Goal: Task Accomplishment & Management: Manage account settings

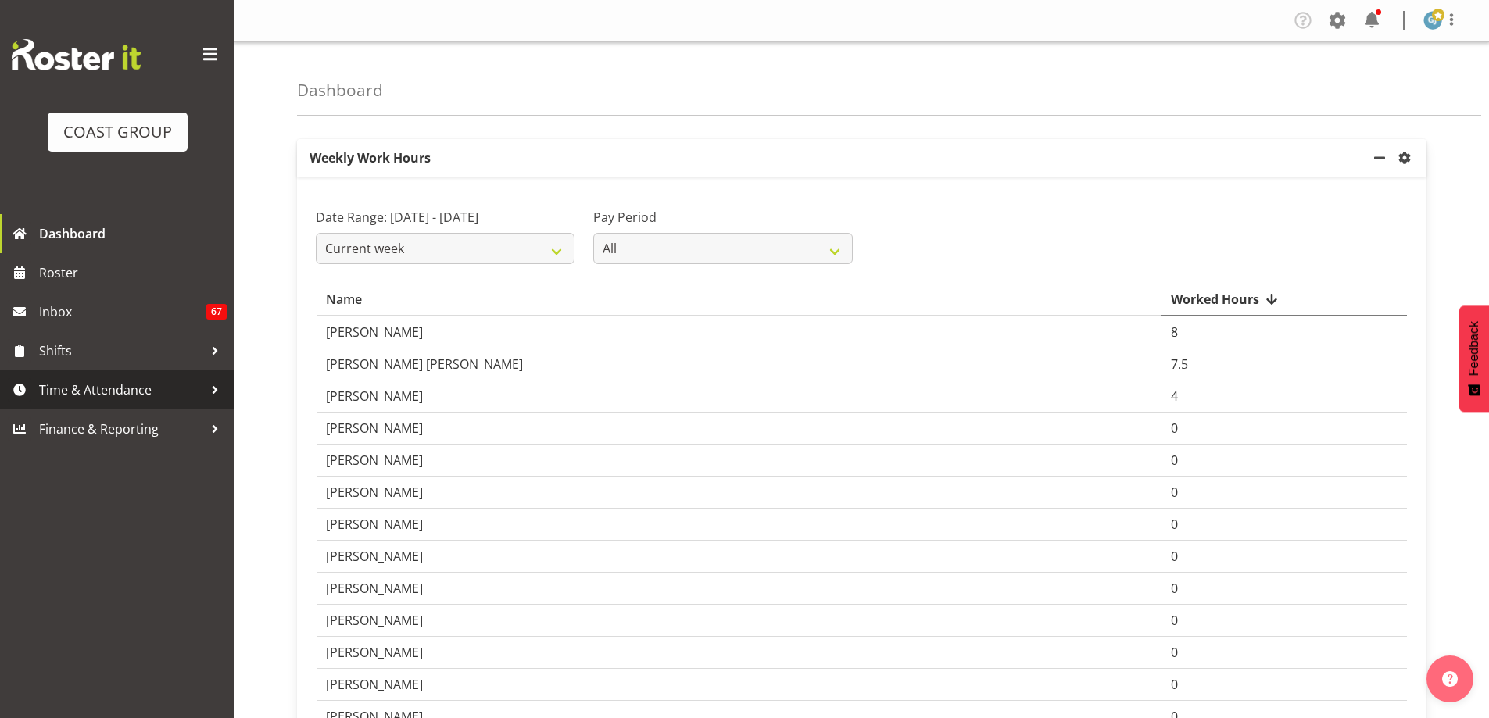
click at [219, 395] on div at bounding box center [214, 389] width 23 height 23
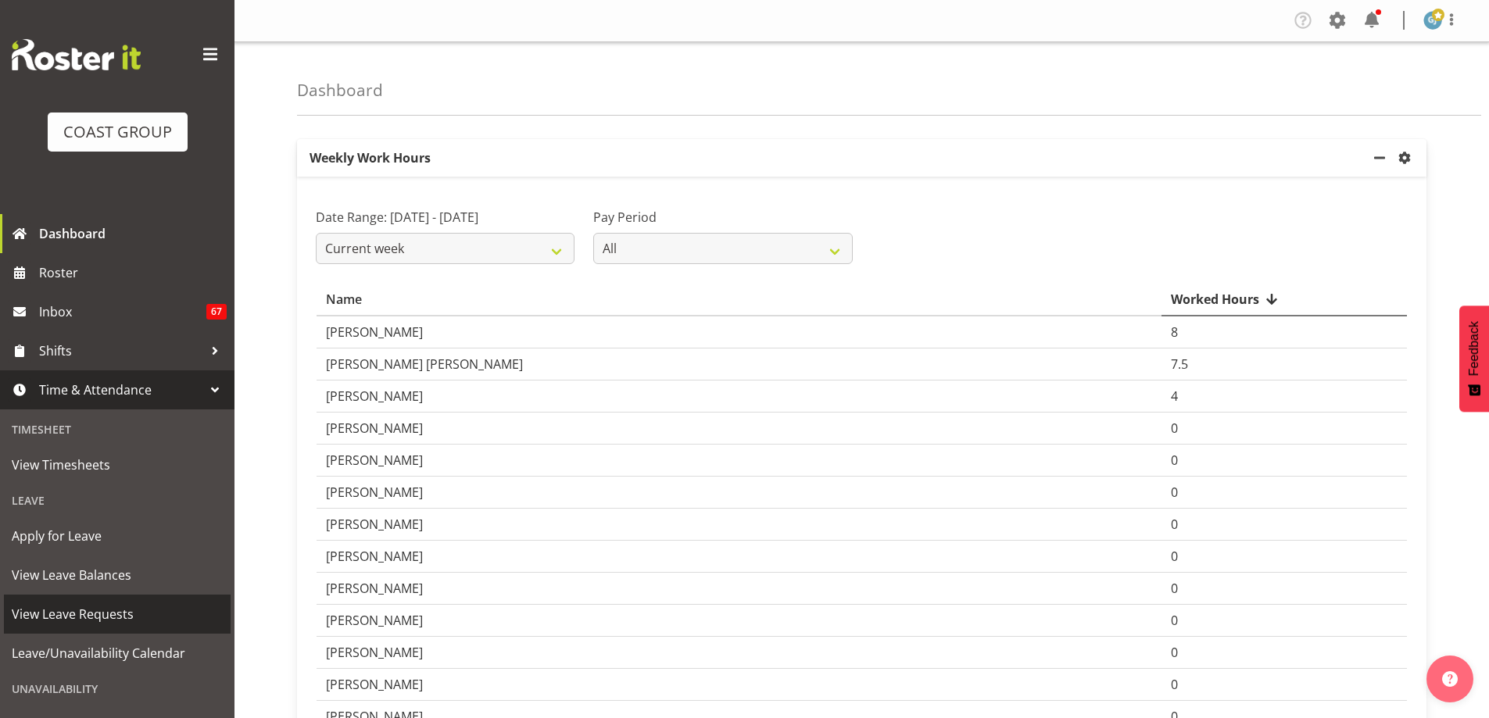
click at [106, 612] on span "View Leave Requests" at bounding box center [117, 614] width 211 height 23
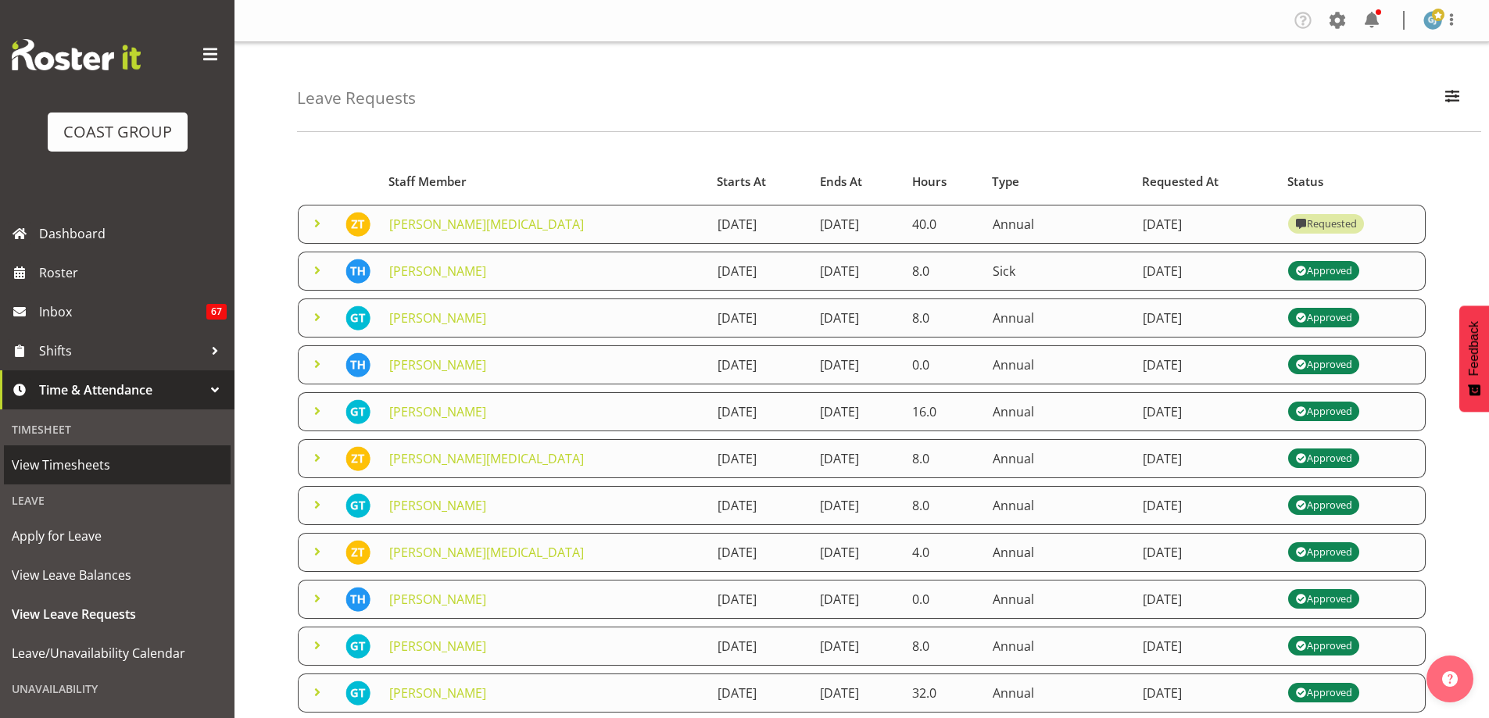
click at [84, 464] on span "View Timesheets" at bounding box center [117, 464] width 211 height 23
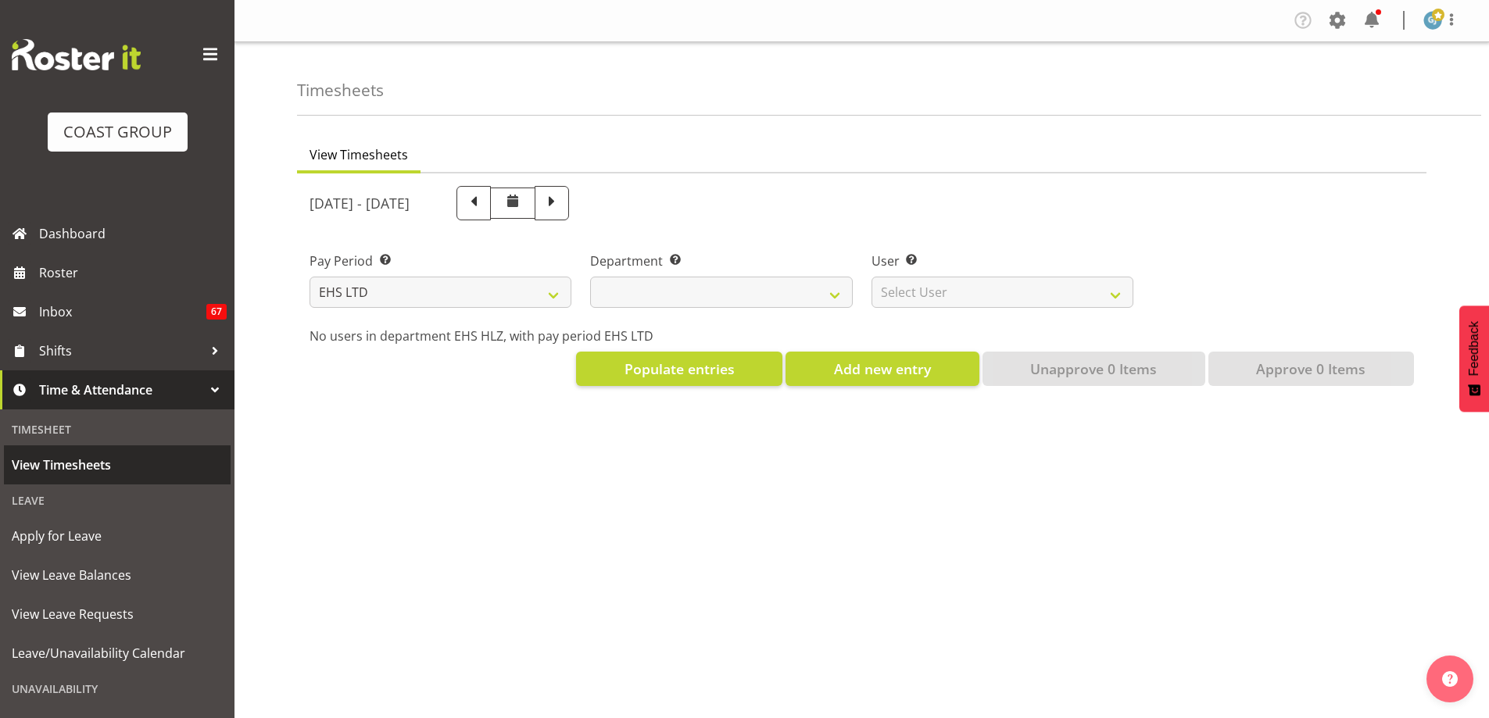
select select "7"
select select
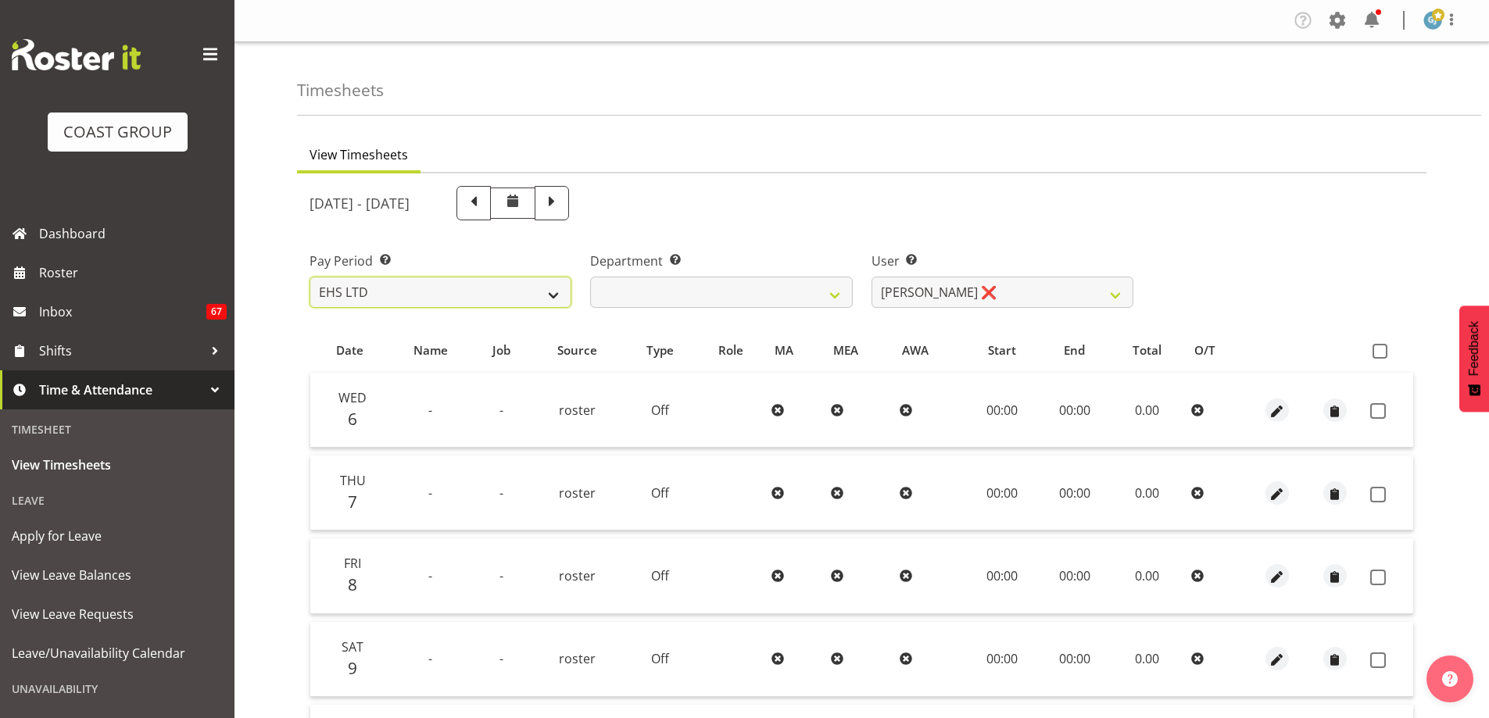
click at [552, 294] on select "SLP LTD EHS LTD DW LTD VEHICLES Carlton Events [PERSON_NAME] 120 Limited Wellin…" at bounding box center [441, 292] width 262 height 31
select select "149"
click at [310, 277] on select "SLP LTD EHS LTD DW LTD VEHICLES Carlton Events Hamilton 120 Limited Wellington …" at bounding box center [441, 292] width 262 height 31
select select
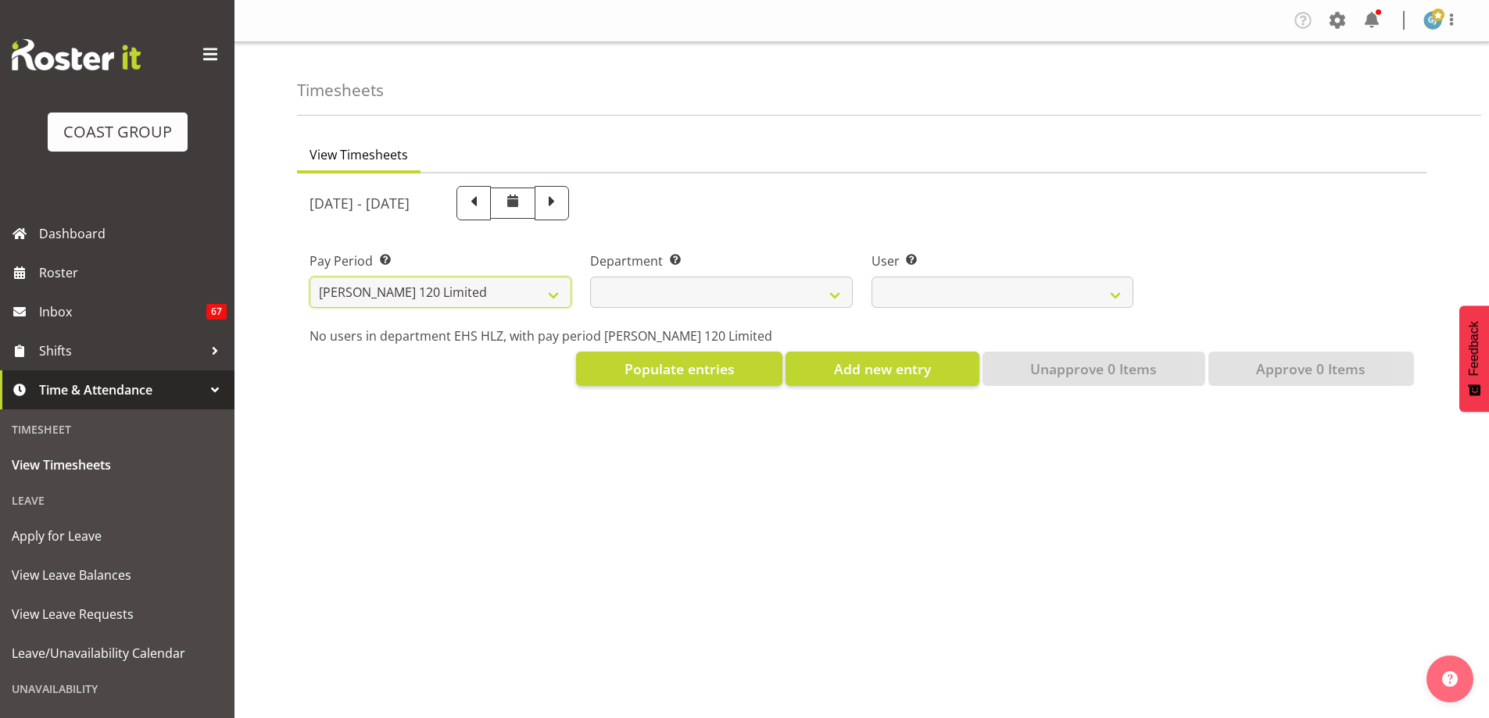
select select
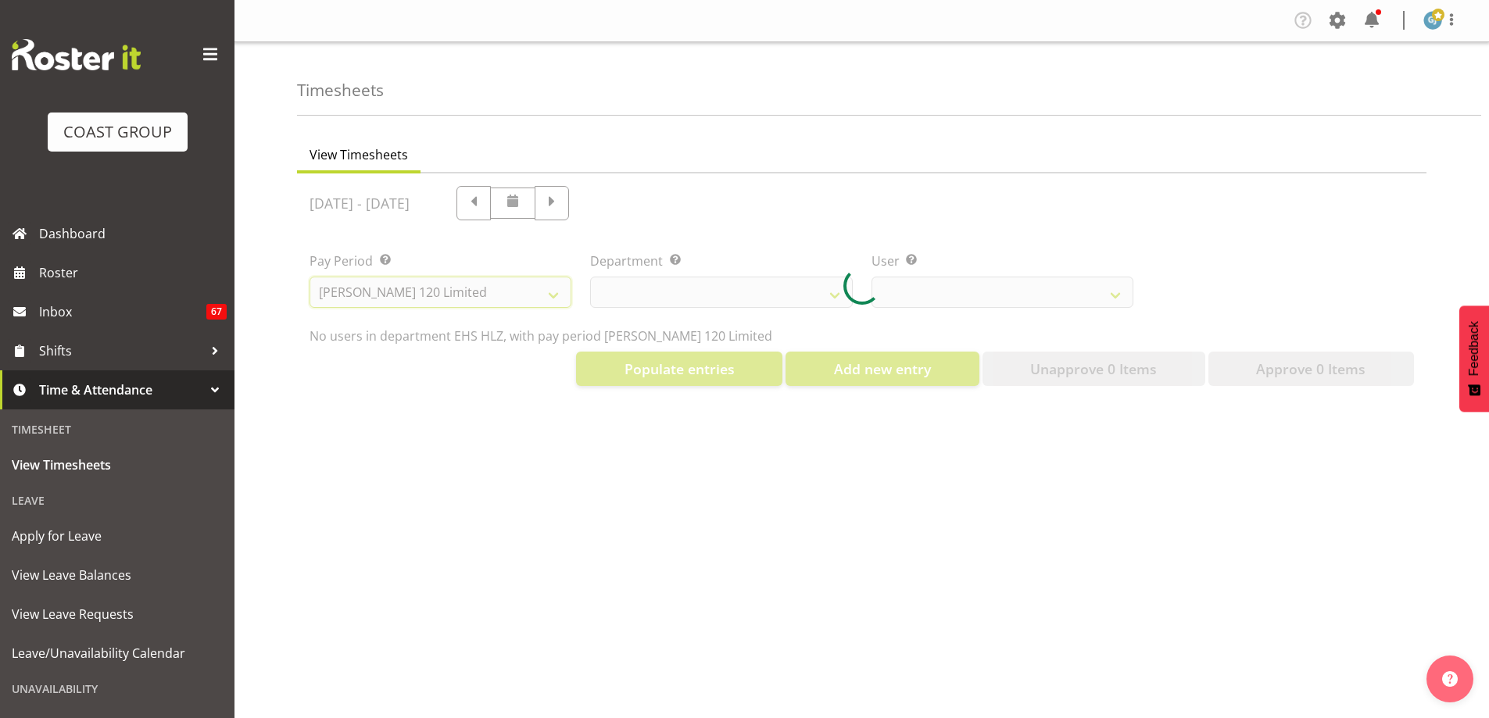
select select
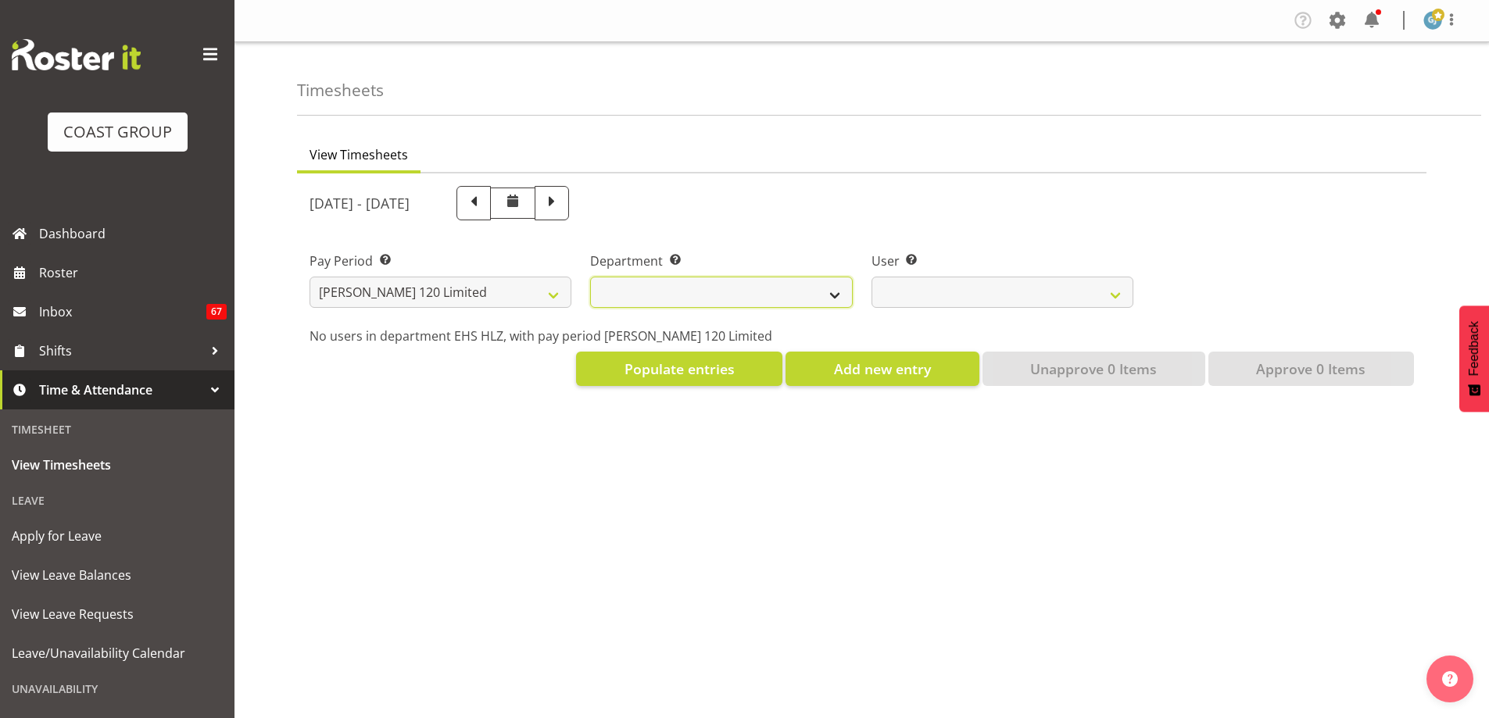
click at [836, 295] on select "Carlton Hamilton" at bounding box center [721, 292] width 262 height 31
select select "751"
click at [590, 277] on select "Carlton Hamilton" at bounding box center [721, 292] width 262 height 31
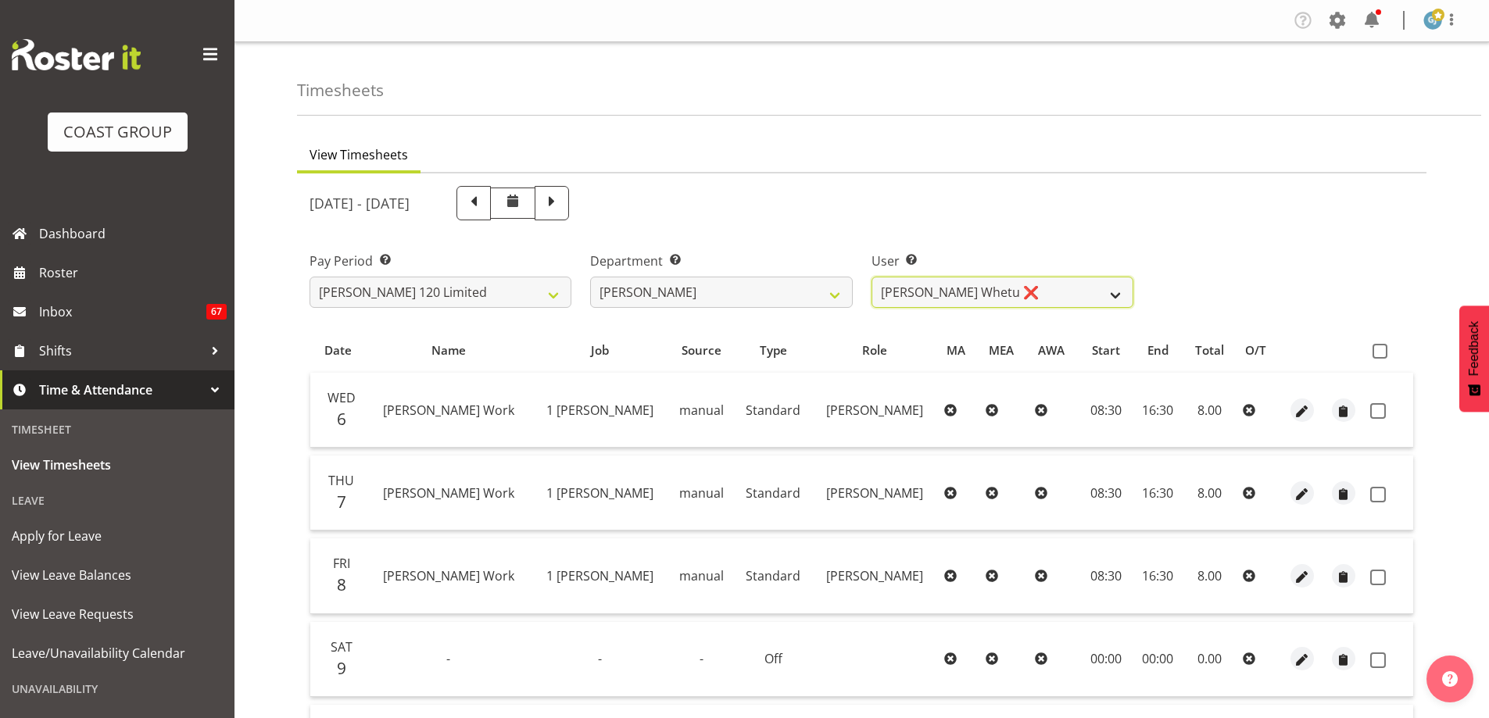
click at [1117, 295] on select "Geoffrey Te Whetu ❌ Layton Gardener ❌ Olivia Lindale ❌ Stephanie Hill-Grant ❌ T…" at bounding box center [1003, 292] width 262 height 31
click at [872, 277] on select "Geoffrey Te Whetu ❌ Layton Gardener ❌ Olivia Lindale ❌ Stephanie Hill-Grant ❌ T…" at bounding box center [1003, 292] width 262 height 31
click at [1379, 347] on span at bounding box center [1380, 351] width 15 height 15
click at [1379, 347] on input "checkbox" at bounding box center [1378, 351] width 10 height 10
checkbox input "true"
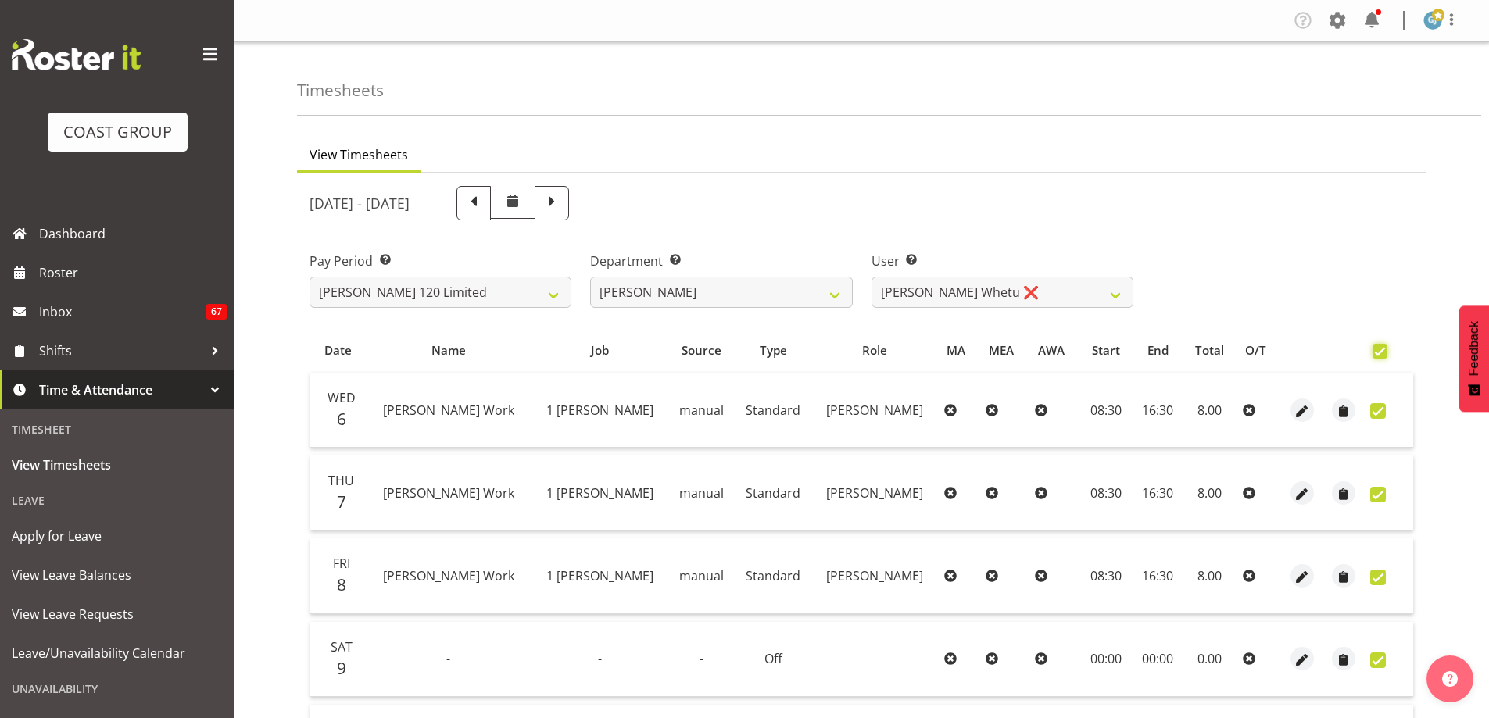
checkbox input "true"
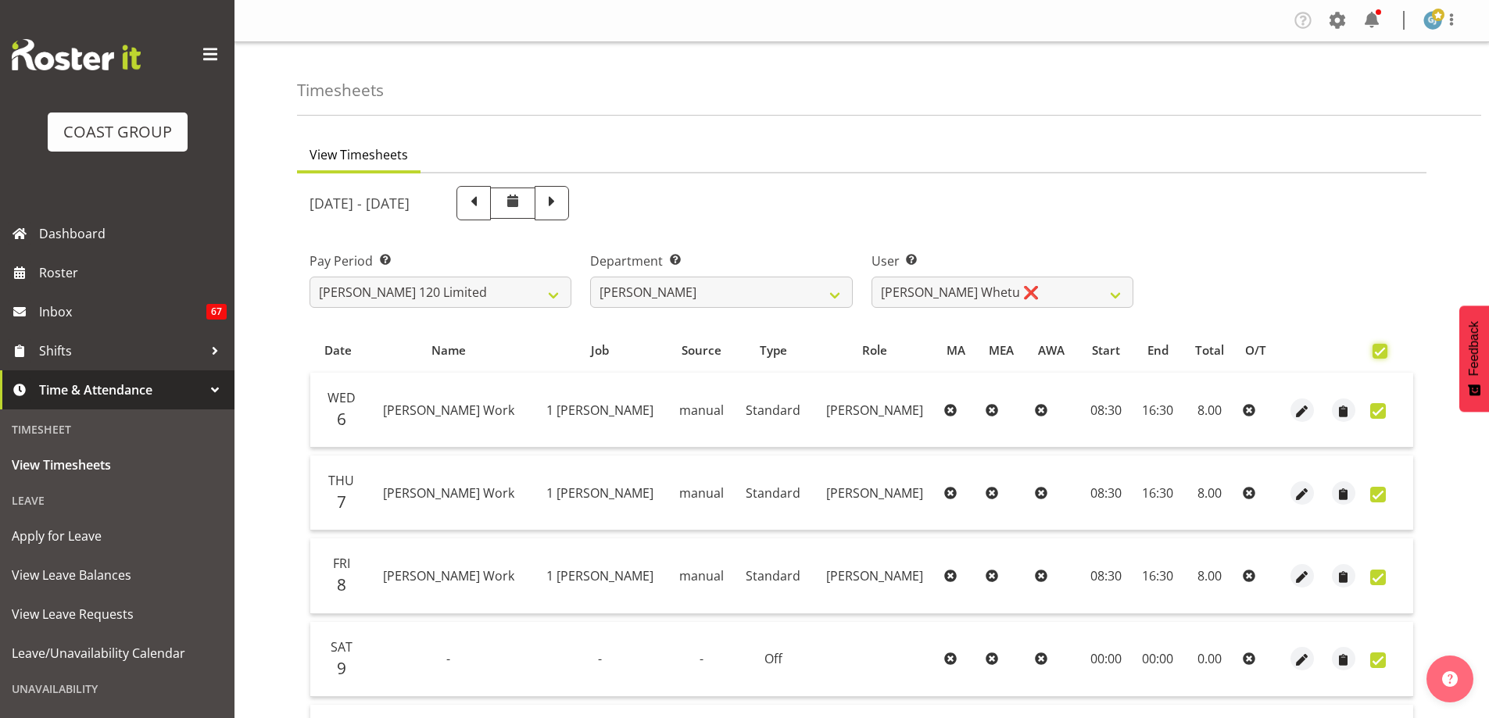
checkbox input "true"
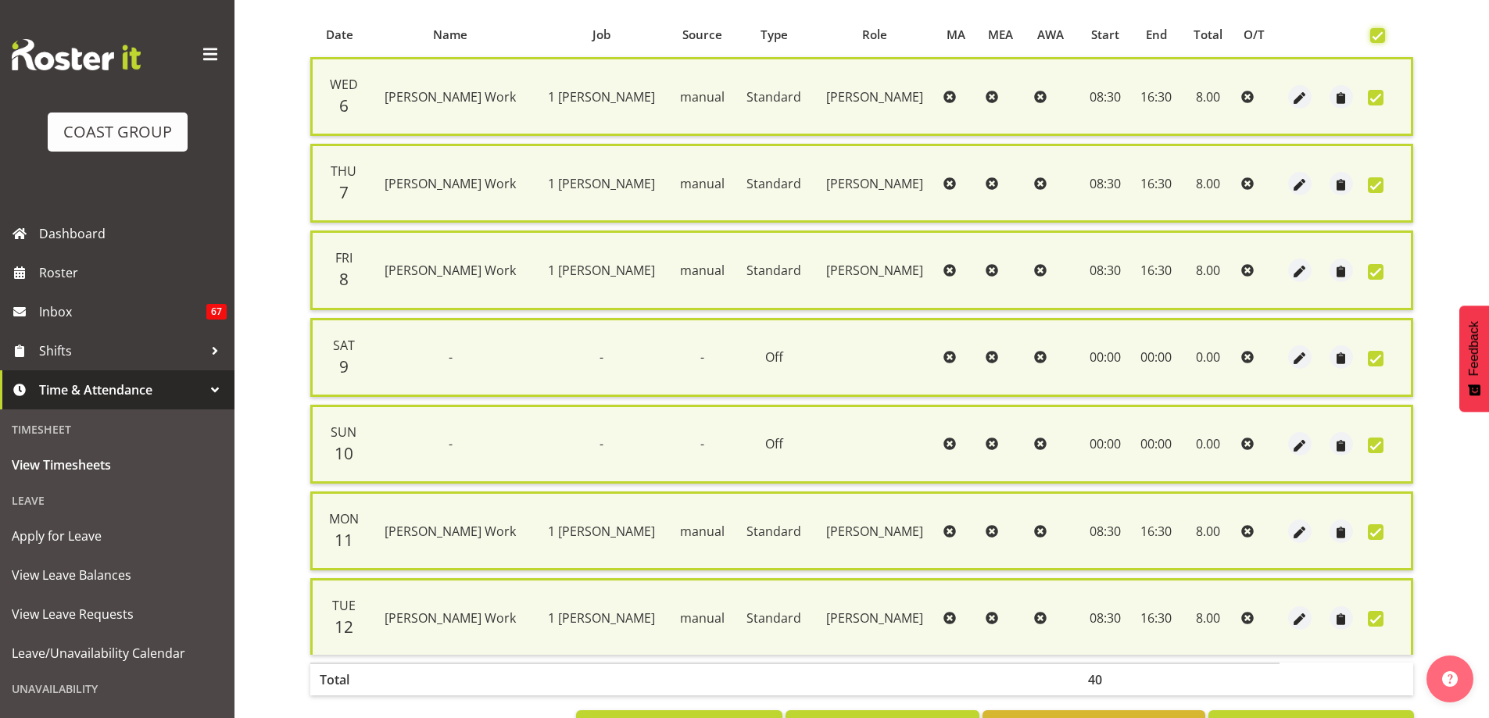
scroll to position [378, 0]
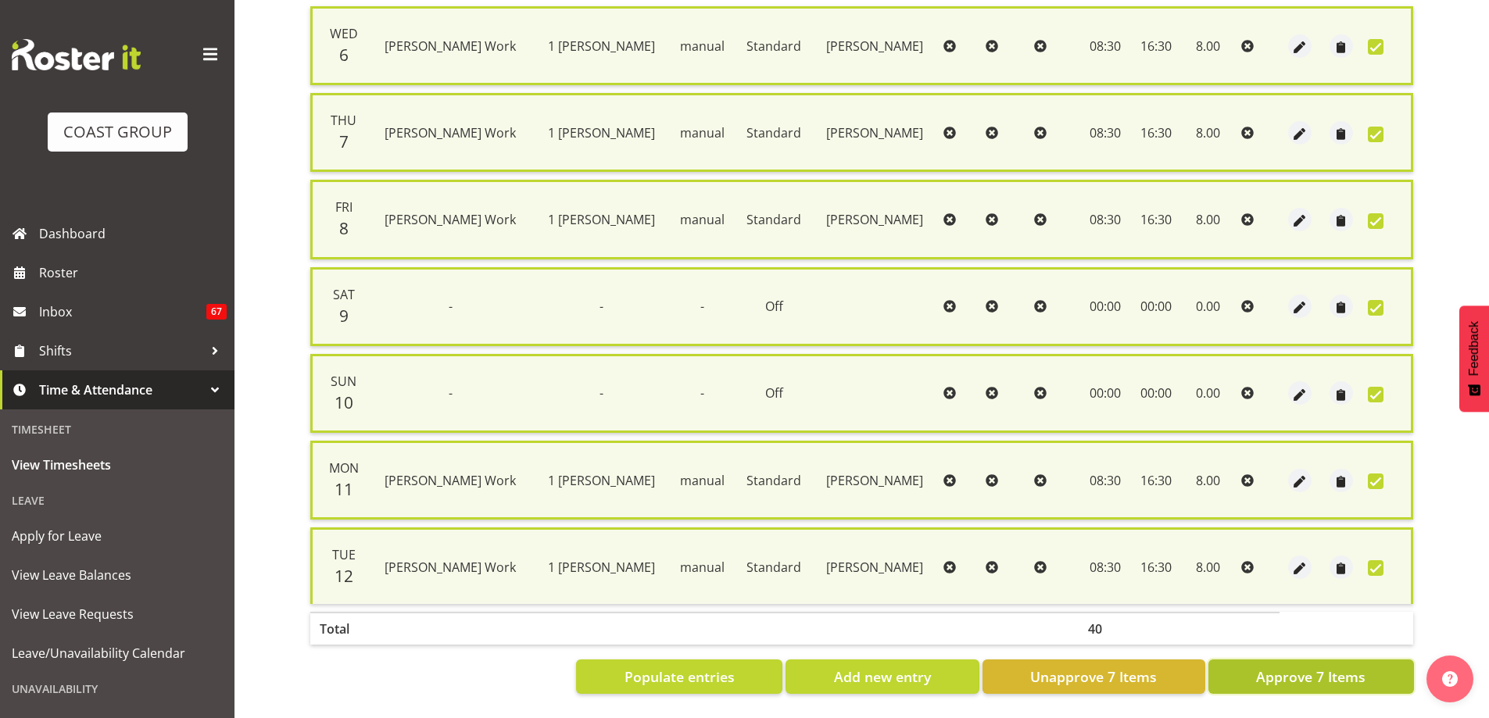
click at [1302, 673] on span "Approve 7 Items" at bounding box center [1310, 677] width 109 height 20
checkbox input "false"
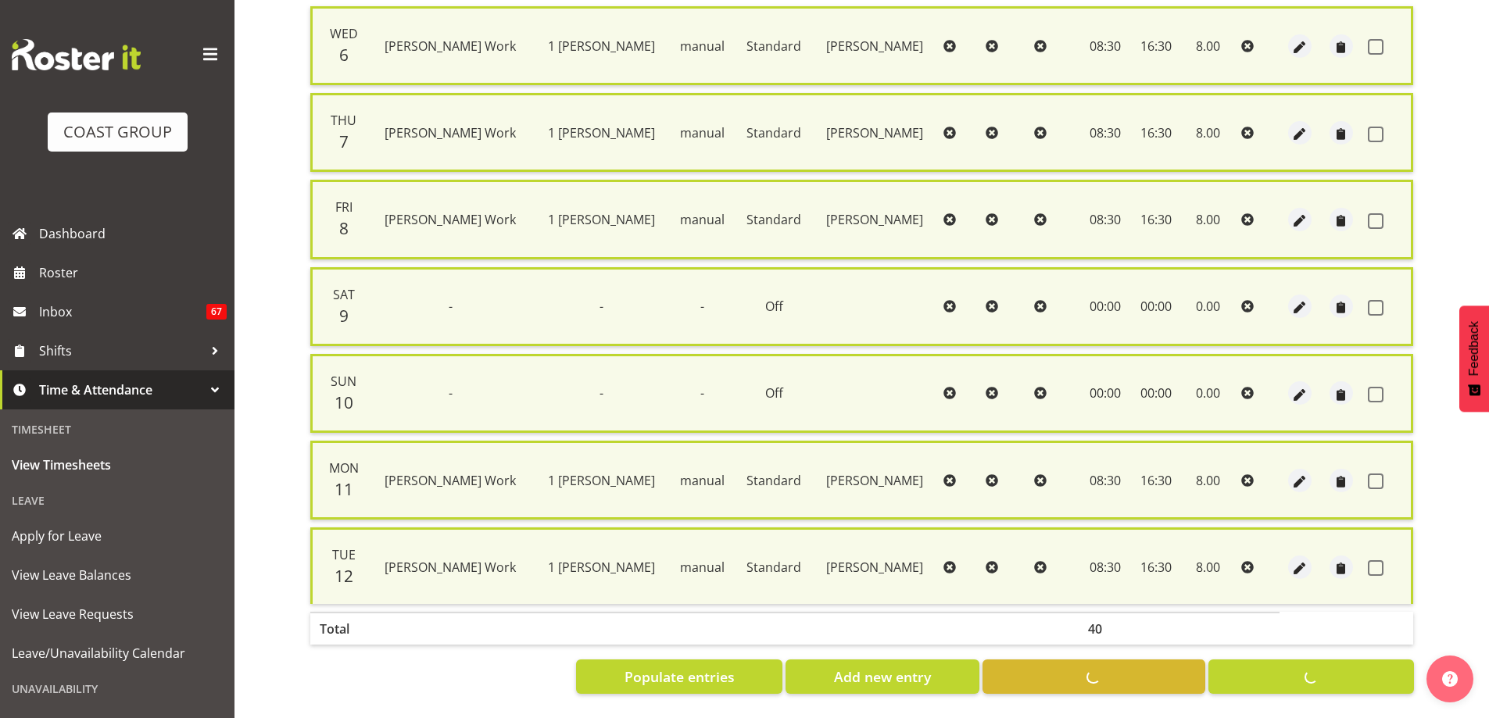
checkbox input "false"
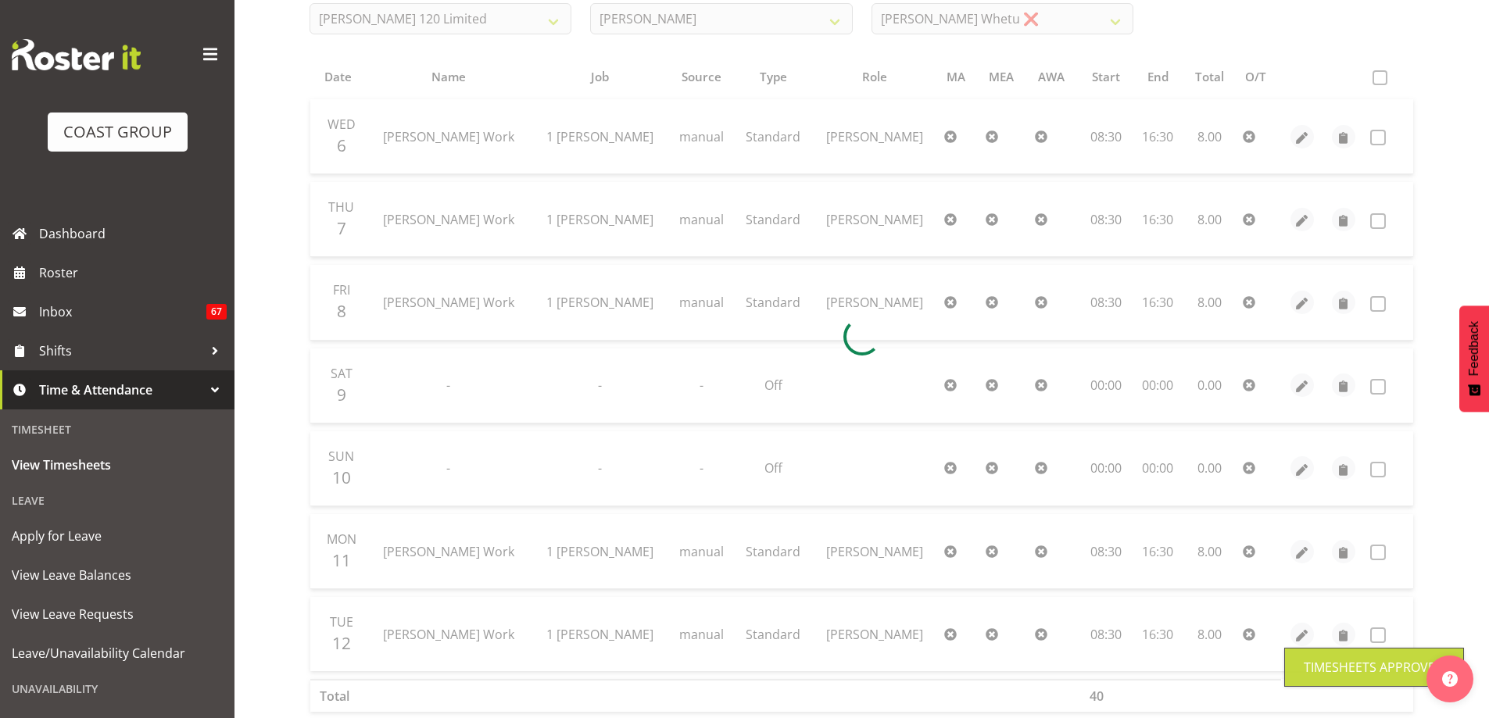
scroll to position [40, 0]
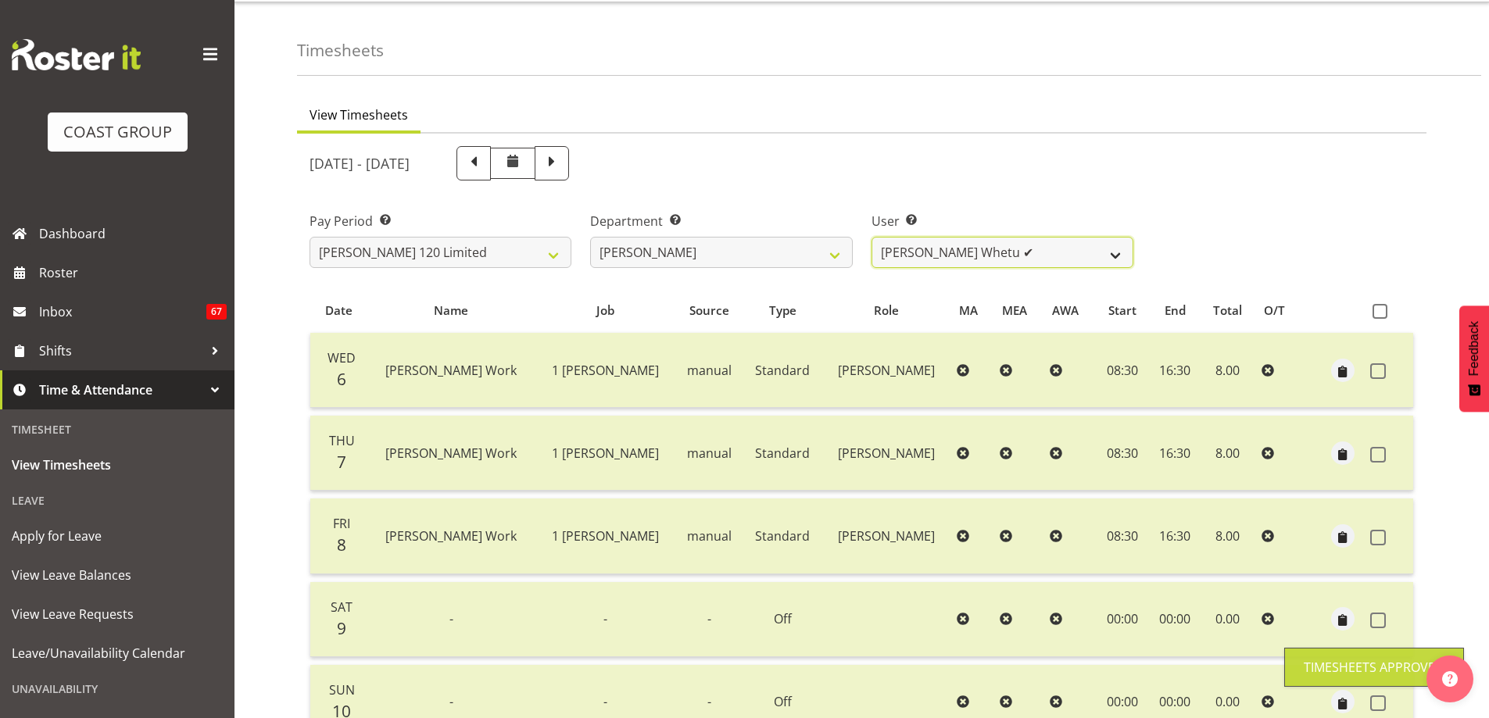
click at [1115, 254] on select "Geoffrey Te Whetu ✔ Layton Gardener ❌ Olivia Lindale ❌ Stephanie Hill-Grant ❌ T…" at bounding box center [1003, 252] width 262 height 31
select select "11356"
click at [872, 237] on select "Geoffrey Te Whetu ✔ Layton Gardener ❌ Olivia Lindale ❌ Stephanie Hill-Grant ❌ T…" at bounding box center [1003, 252] width 262 height 31
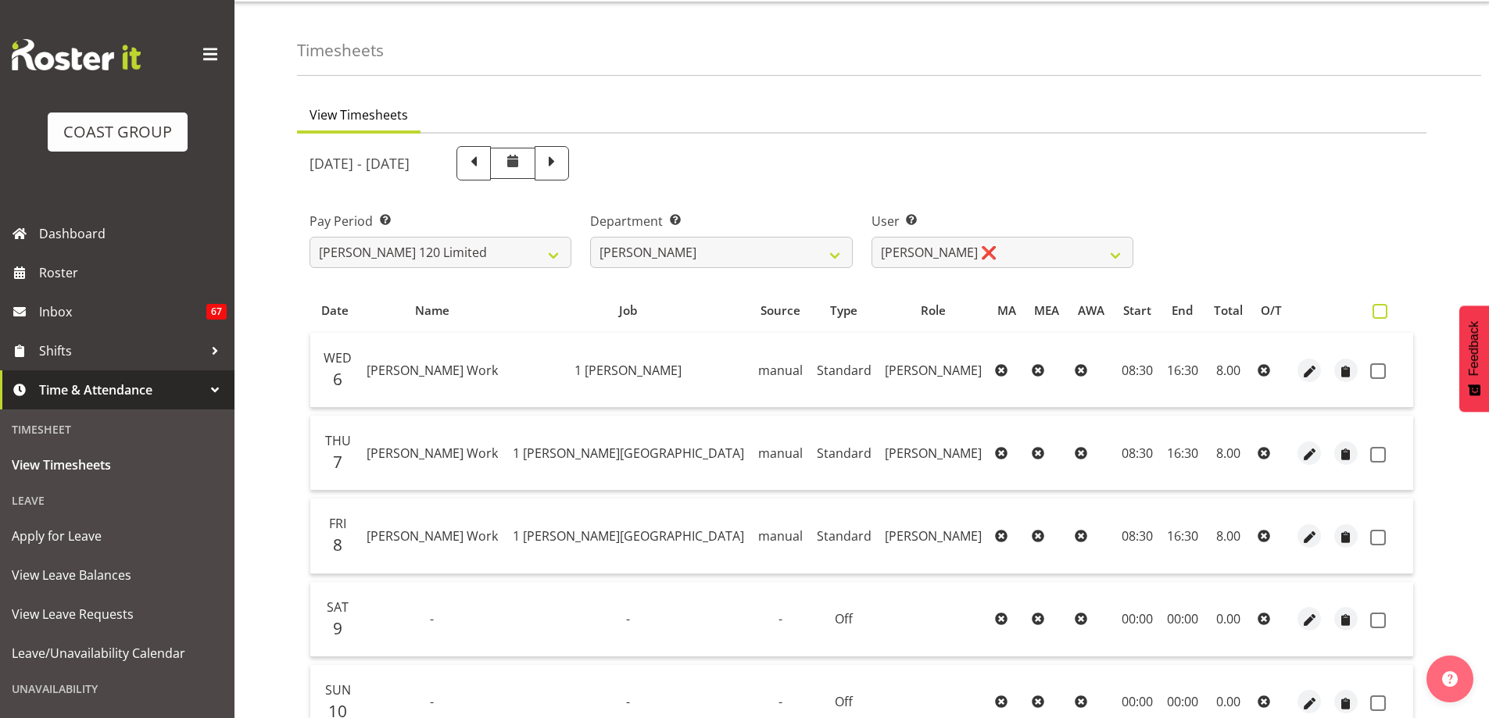
click at [1380, 311] on span at bounding box center [1380, 311] width 15 height 15
click at [1380, 311] on input "checkbox" at bounding box center [1378, 311] width 10 height 10
checkbox input "true"
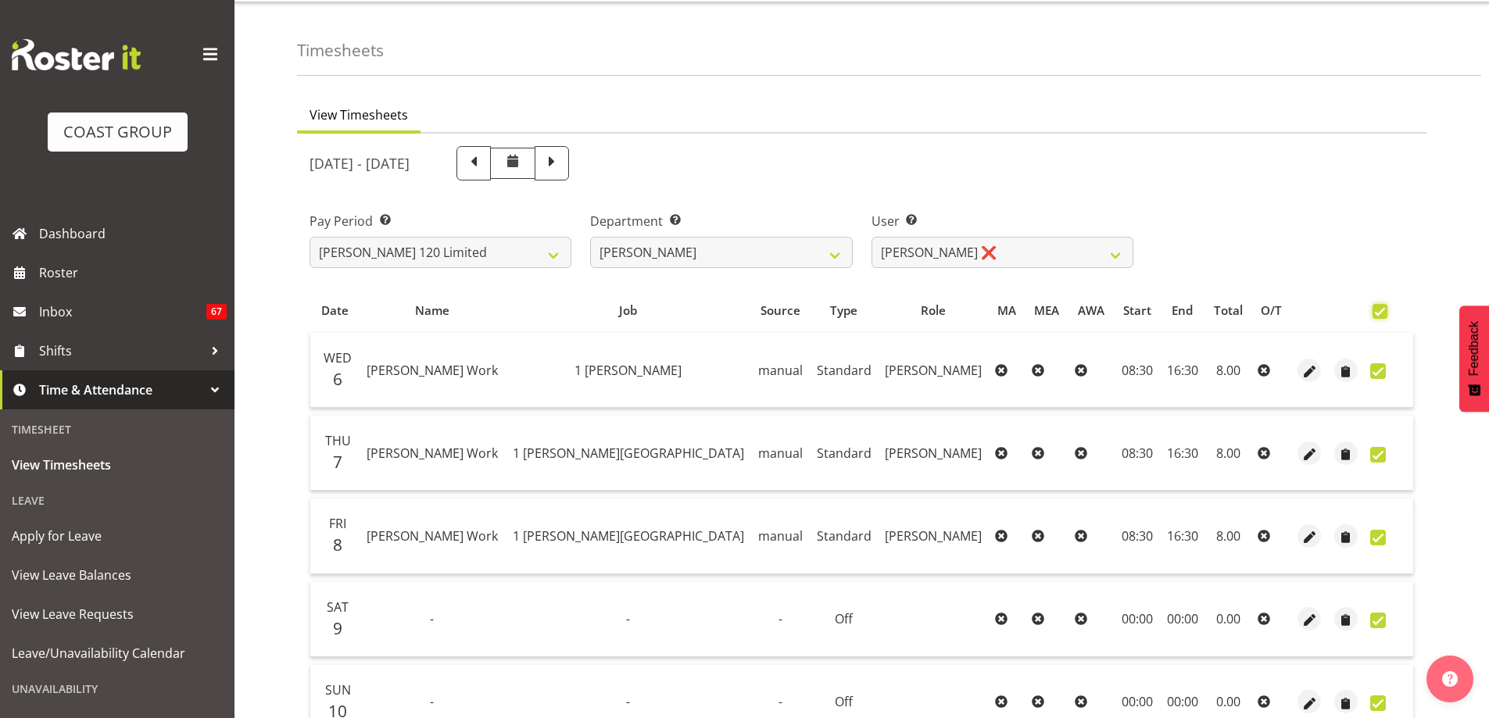
checkbox input "true"
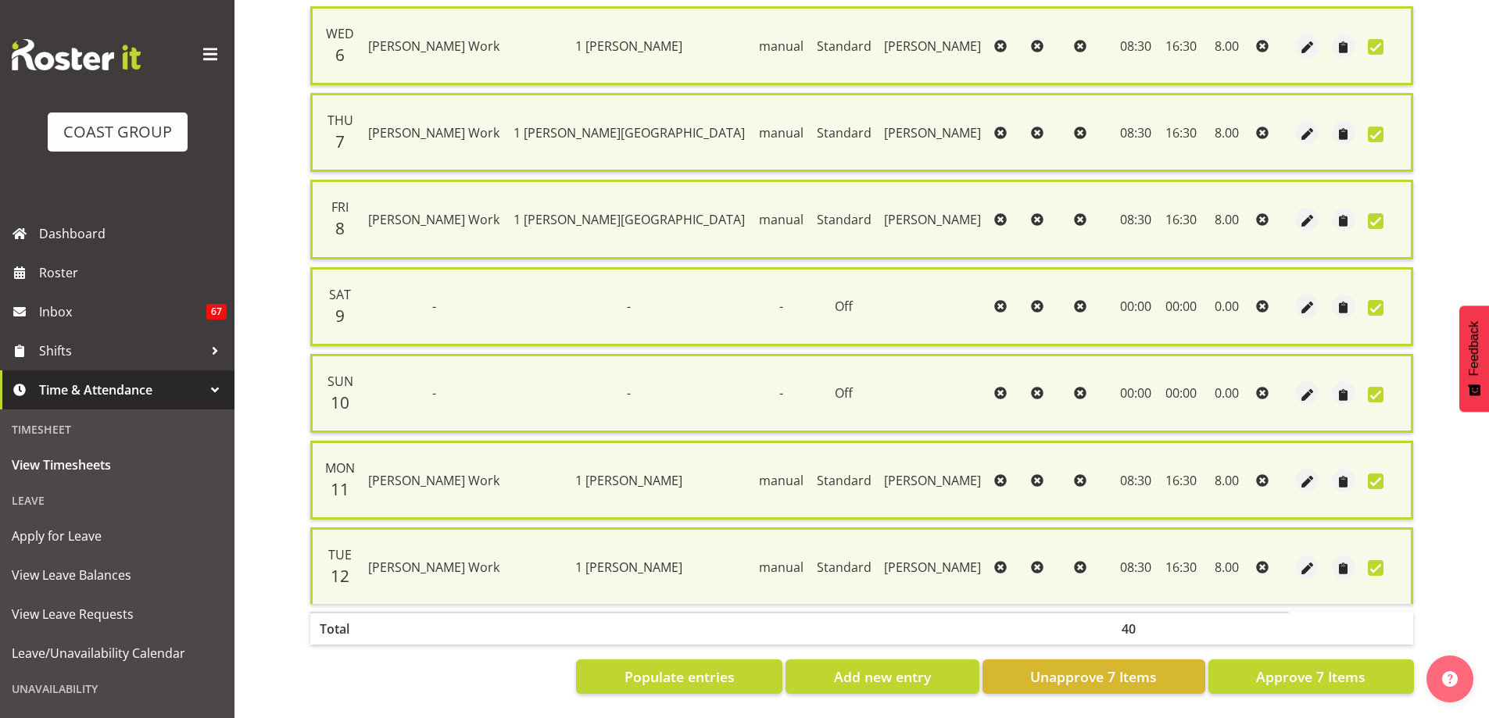
scroll to position [378, 0]
click at [1295, 667] on span "Approve 7 Items" at bounding box center [1310, 677] width 109 height 20
checkbox input "false"
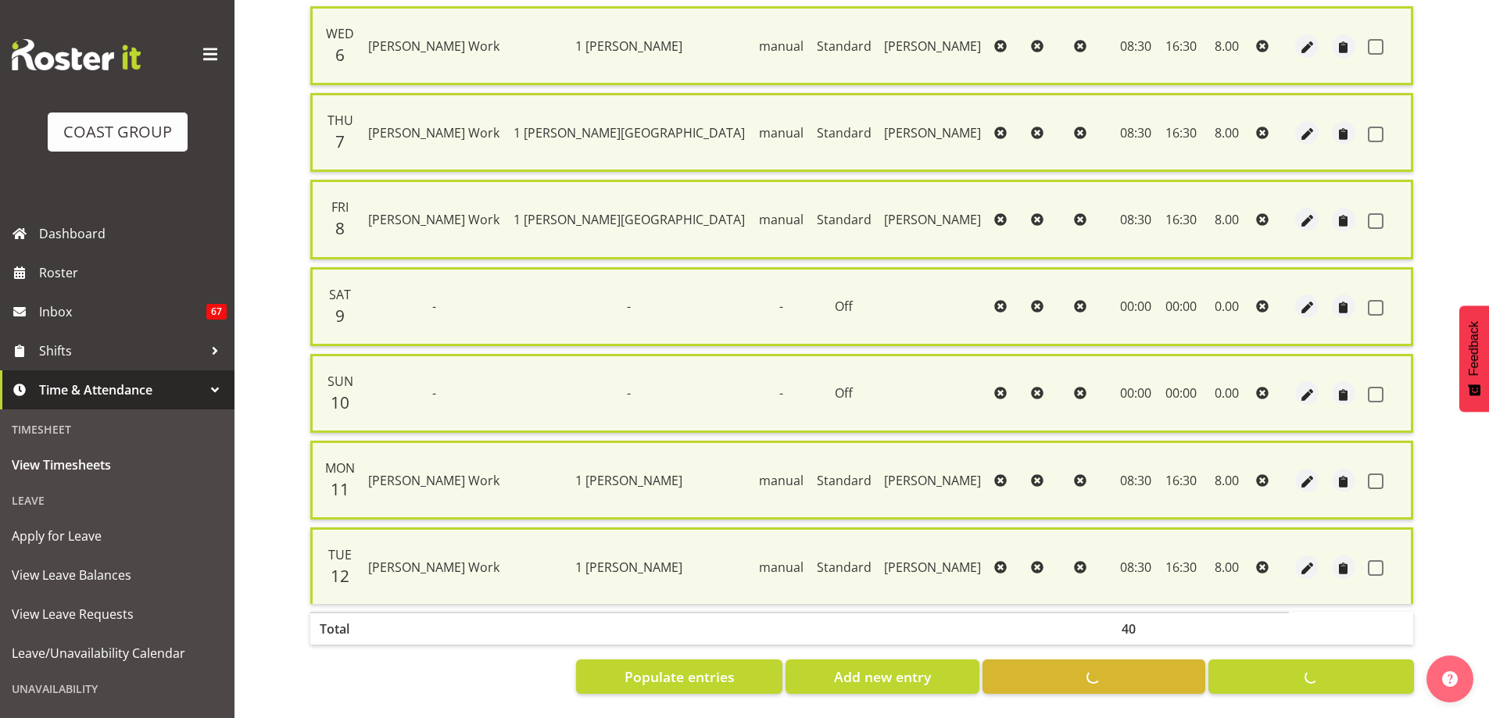
checkbox input "false"
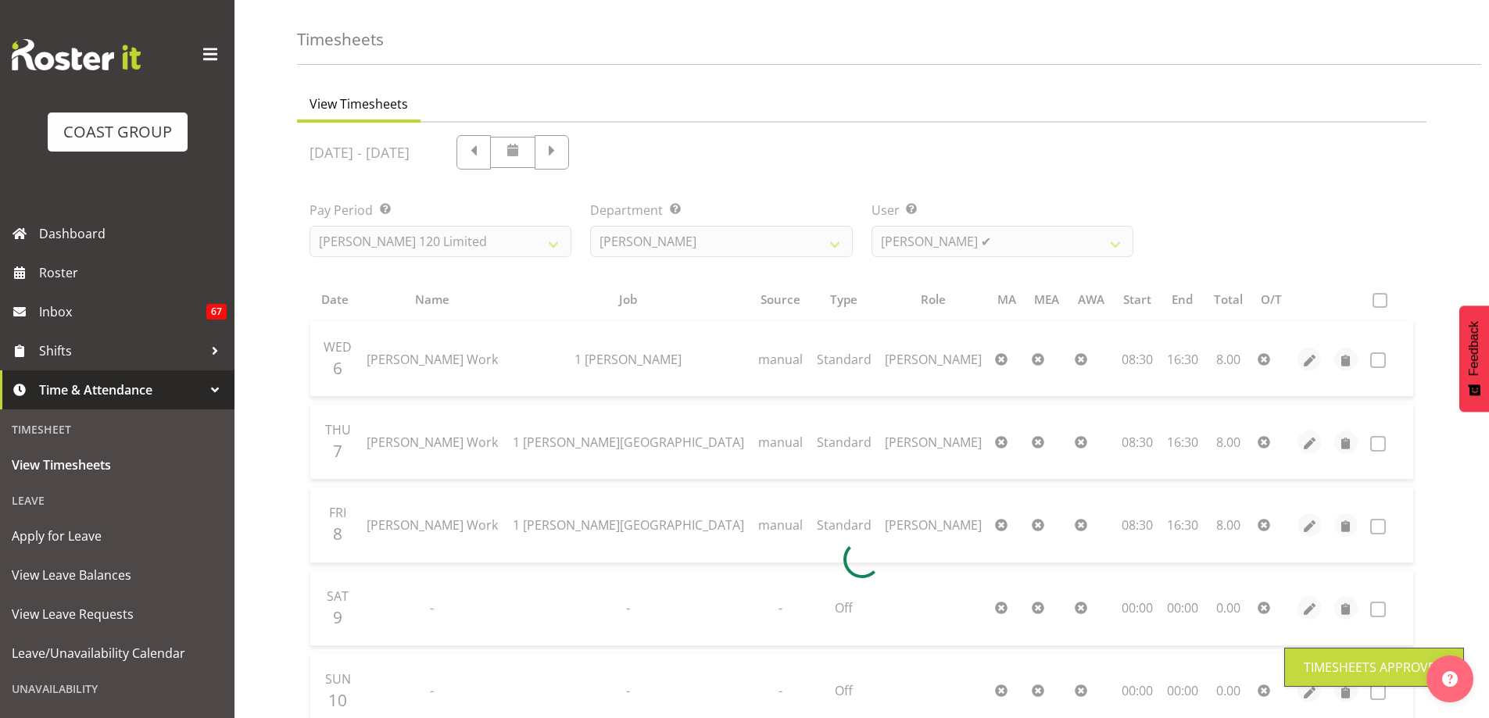
scroll to position [40, 0]
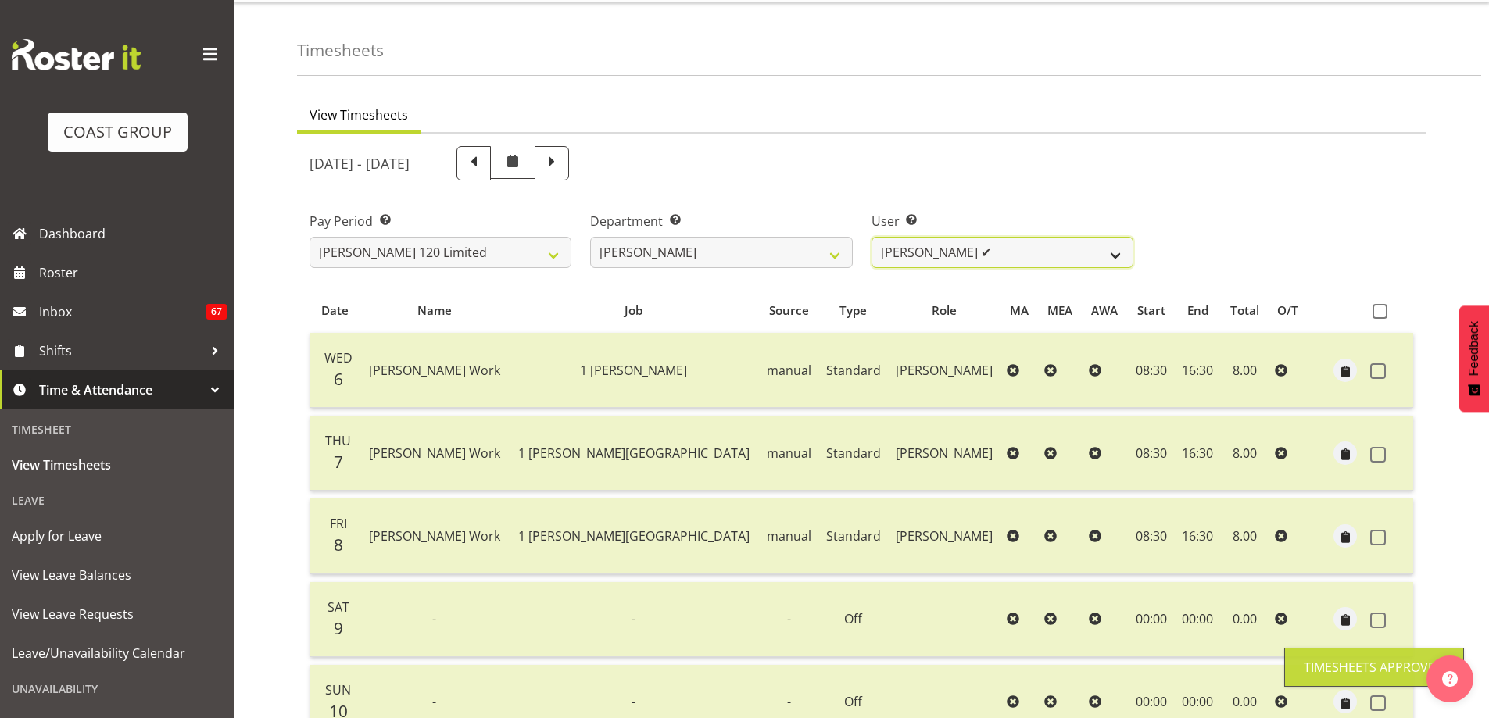
click at [1118, 256] on select "Geoffrey Te Whetu ✔ Layton Gardener ✔ Olivia Lindale ❌ Stephanie Hill-Grant ❌ T…" at bounding box center [1003, 252] width 262 height 31
select select "10438"
click at [872, 237] on select "Geoffrey Te Whetu ✔ Layton Gardener ✔ Olivia Lindale ❌ Stephanie Hill-Grant ❌ T…" at bounding box center [1003, 252] width 262 height 31
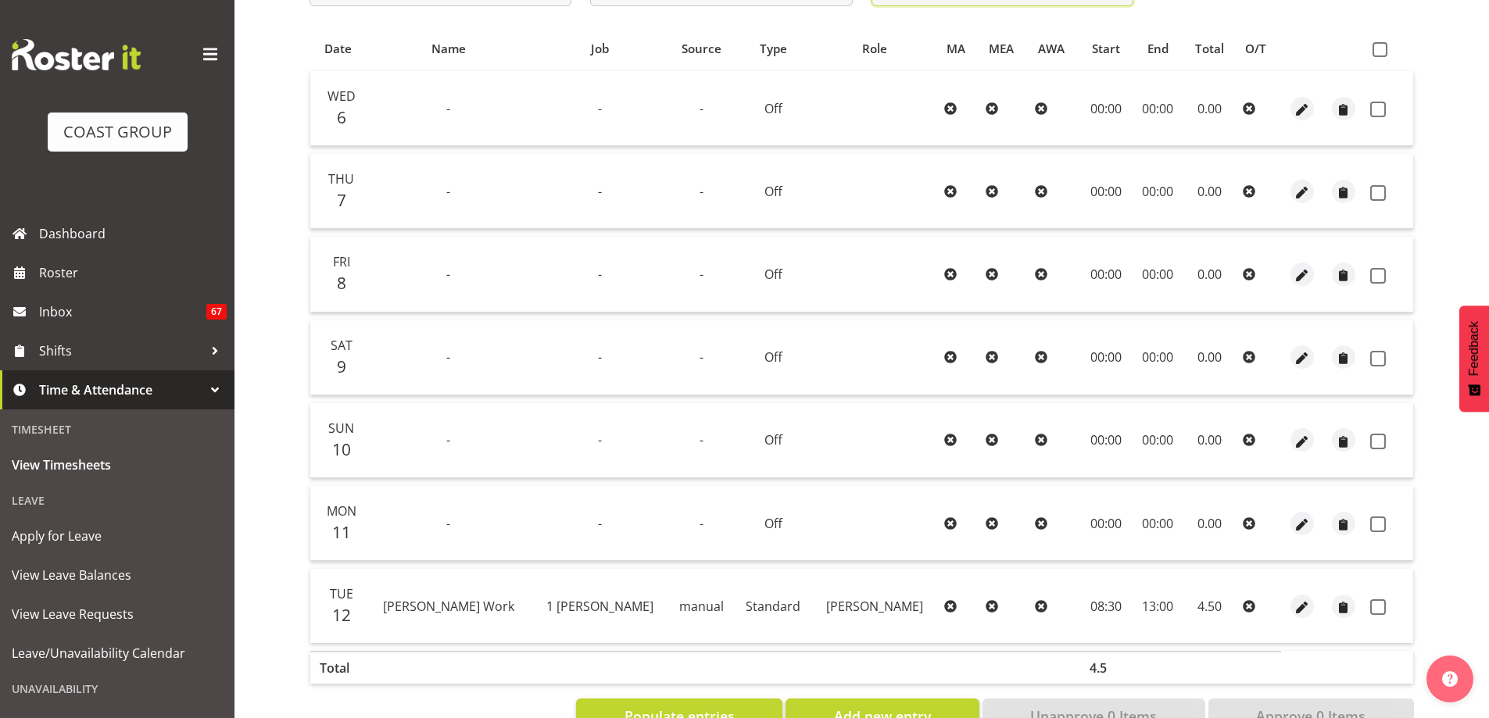
scroll to position [274, 0]
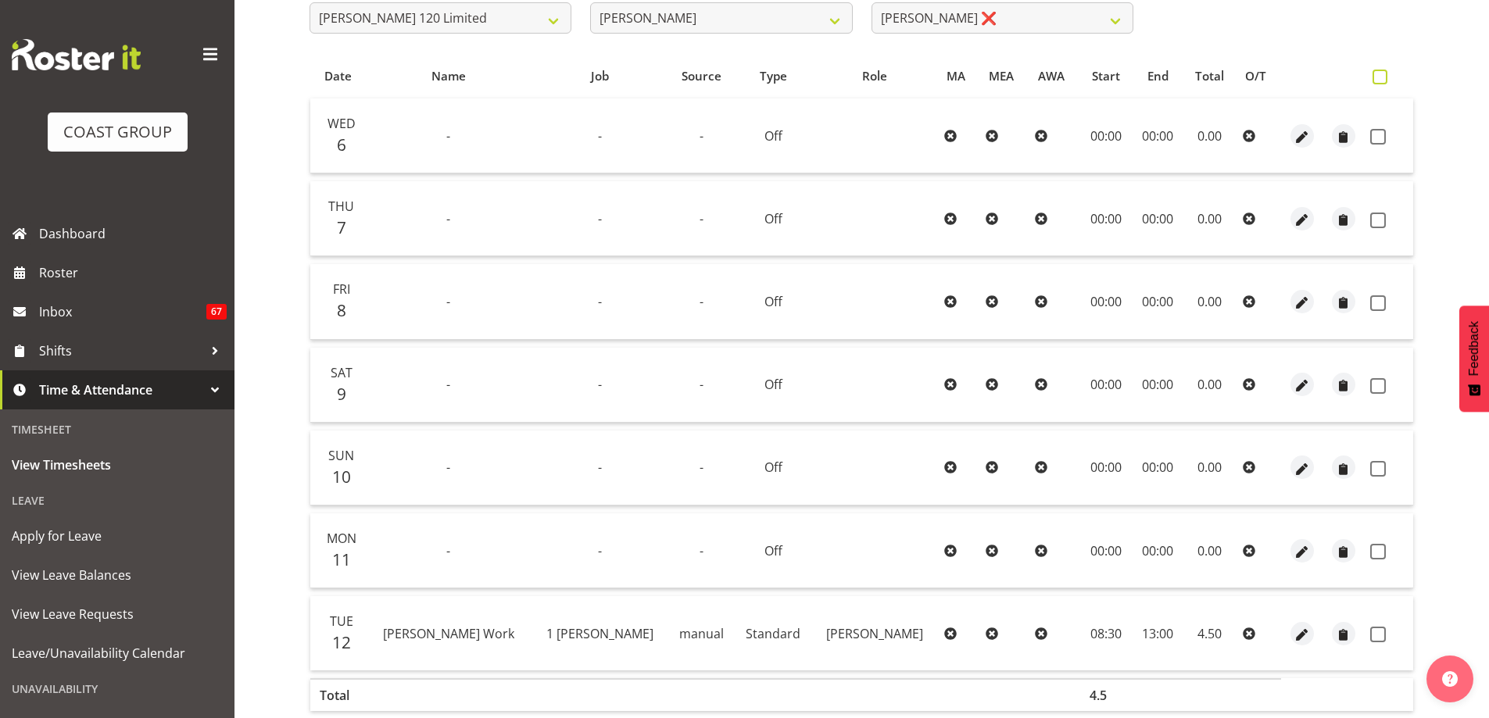
click at [1376, 74] on span at bounding box center [1380, 77] width 15 height 15
click at [1376, 74] on input "checkbox" at bounding box center [1378, 77] width 10 height 10
checkbox input "true"
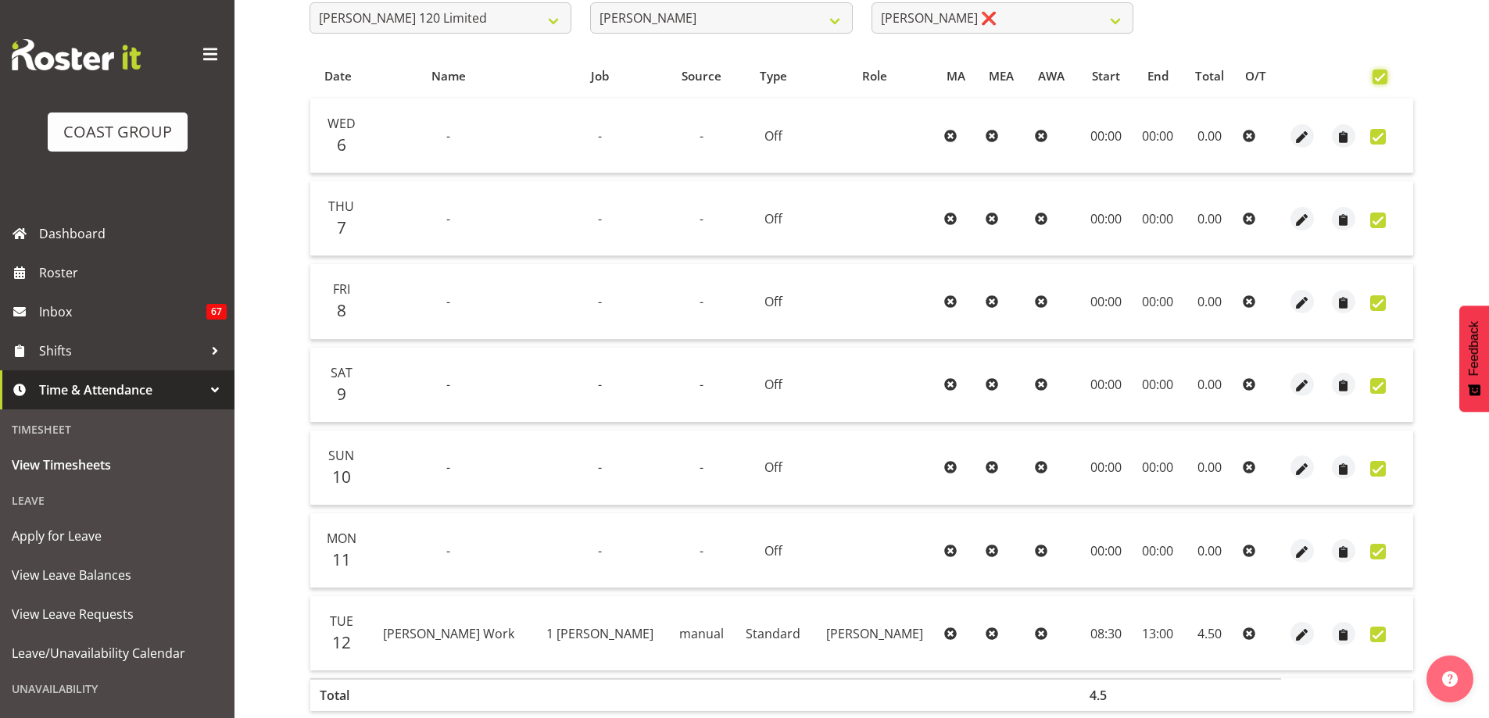
checkbox input "true"
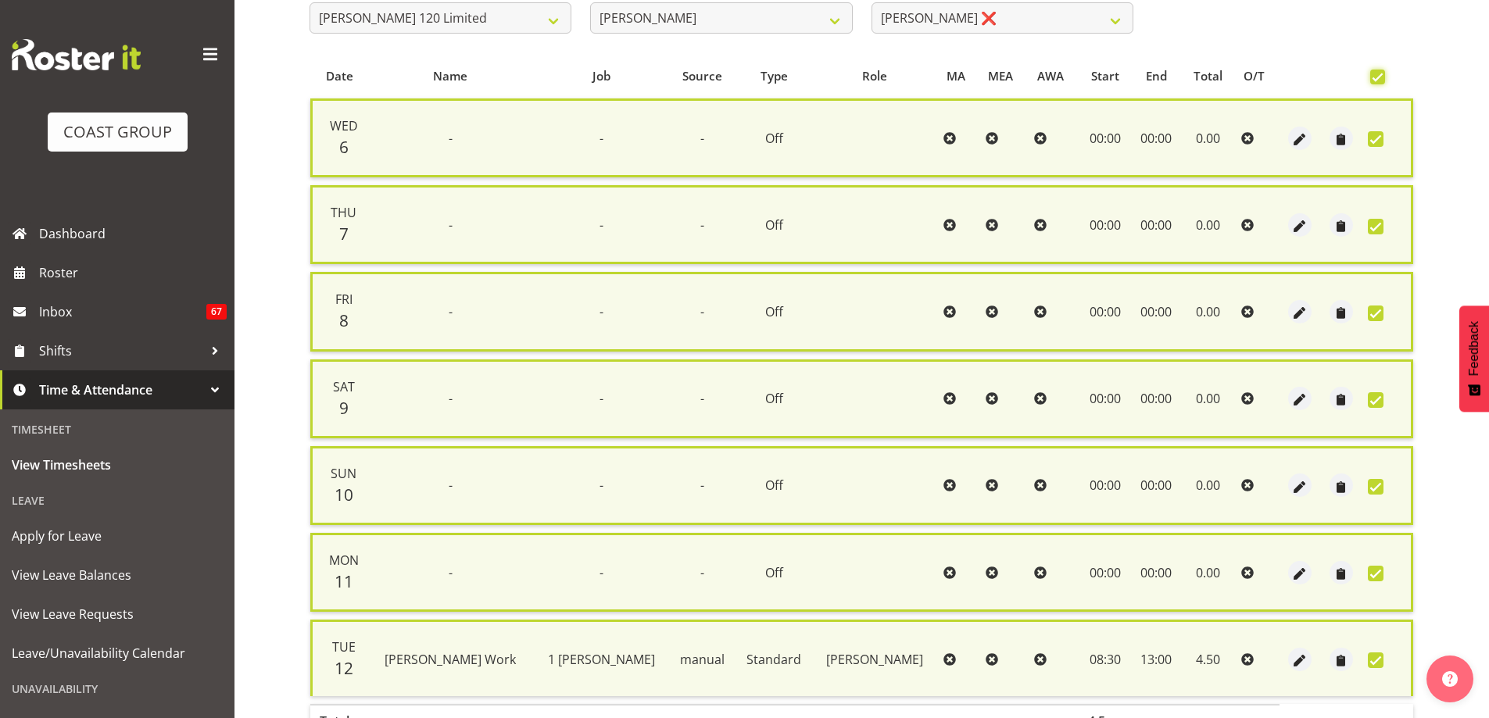
scroll to position [378, 0]
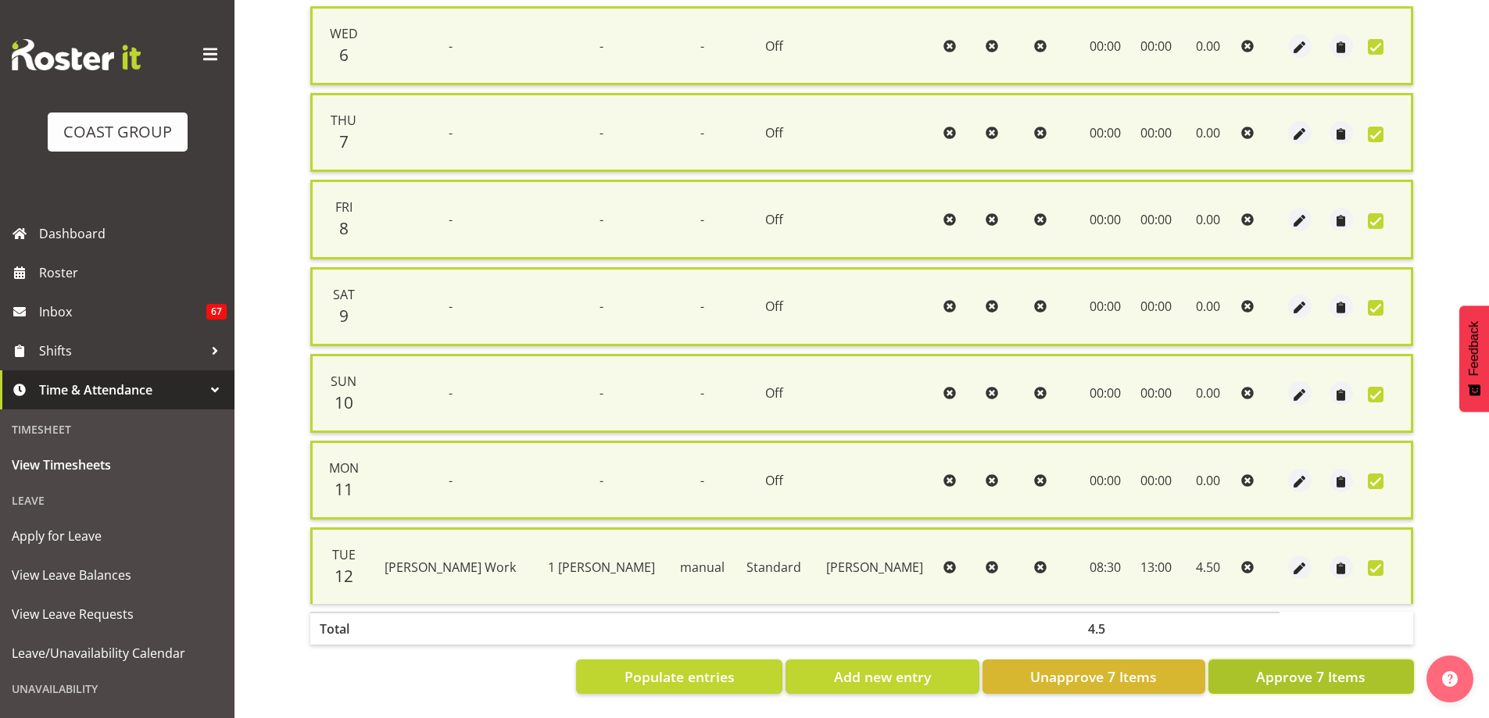
click at [1296, 674] on span "Approve 7 Items" at bounding box center [1310, 677] width 109 height 20
checkbox input "false"
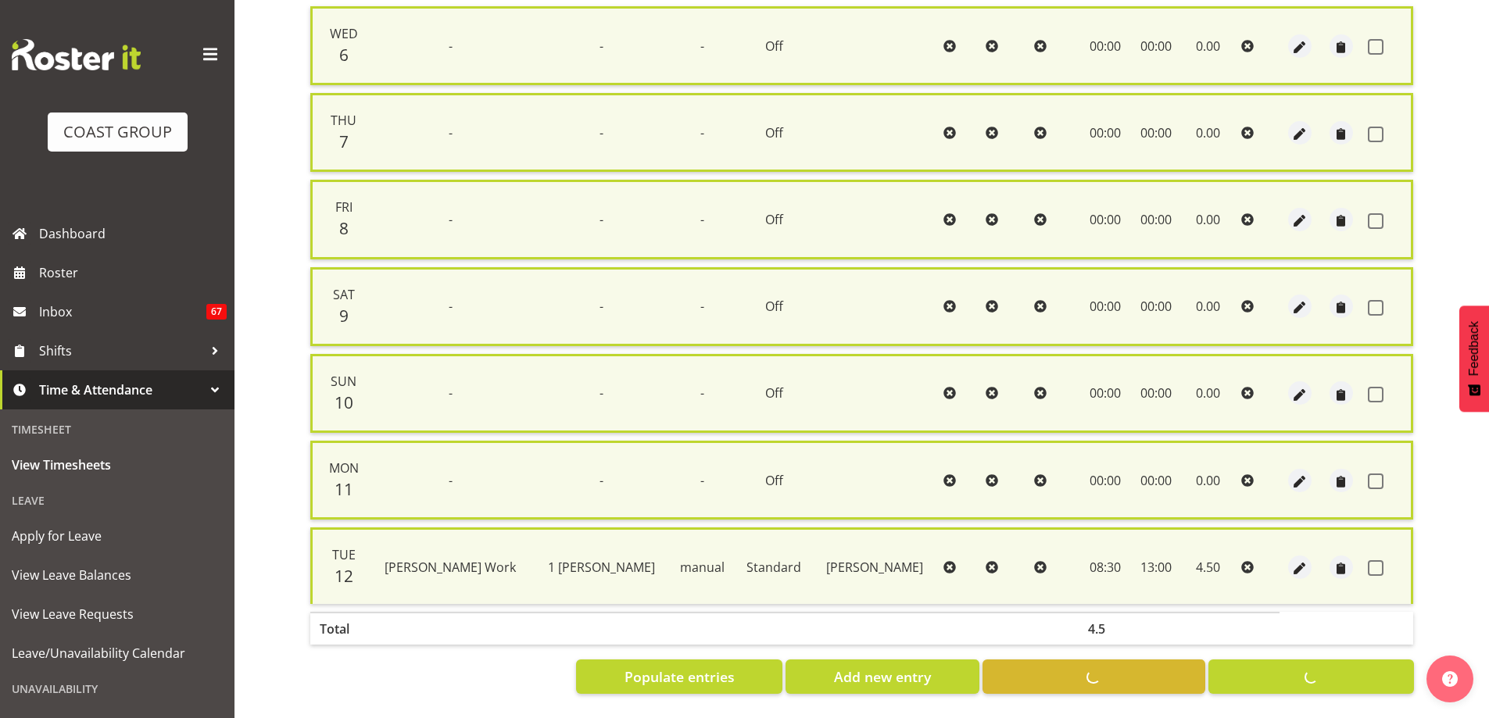
checkbox input "false"
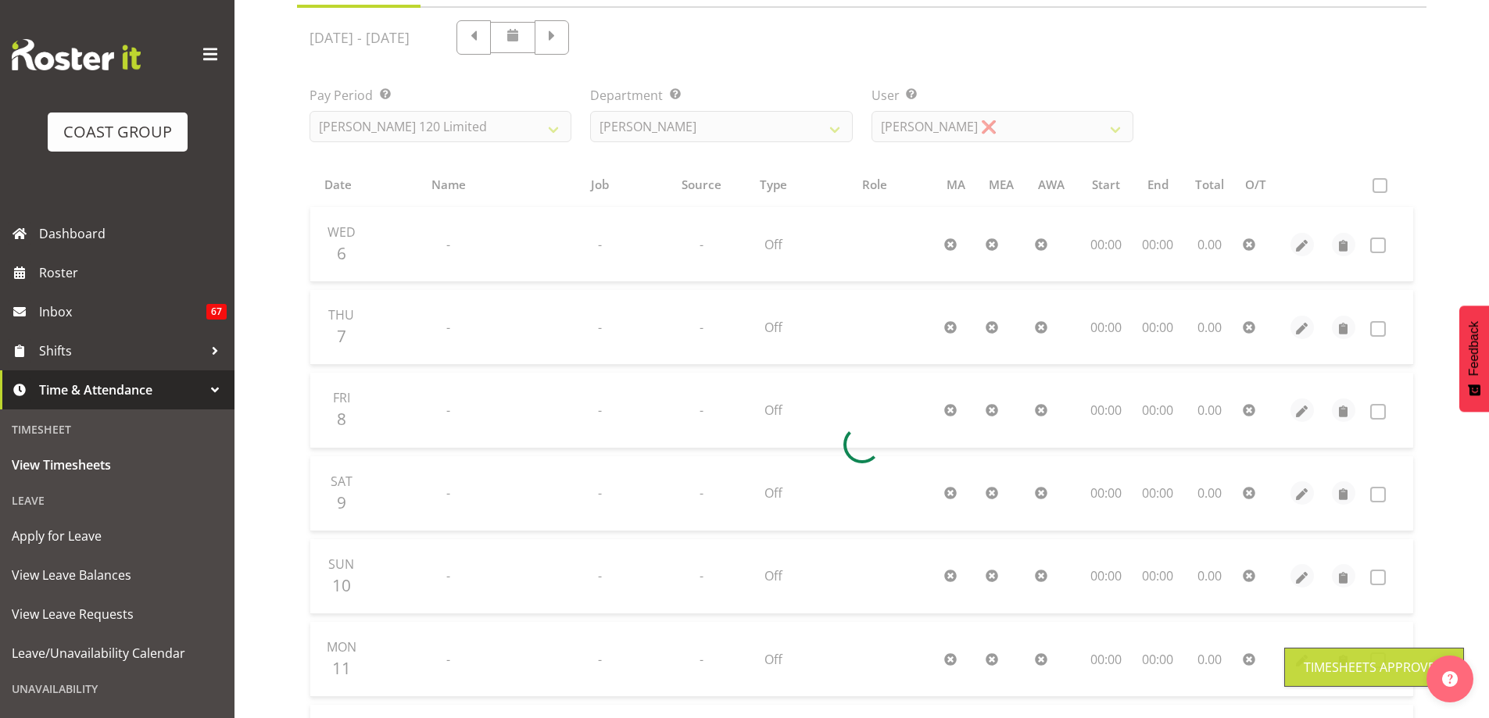
scroll to position [118, 0]
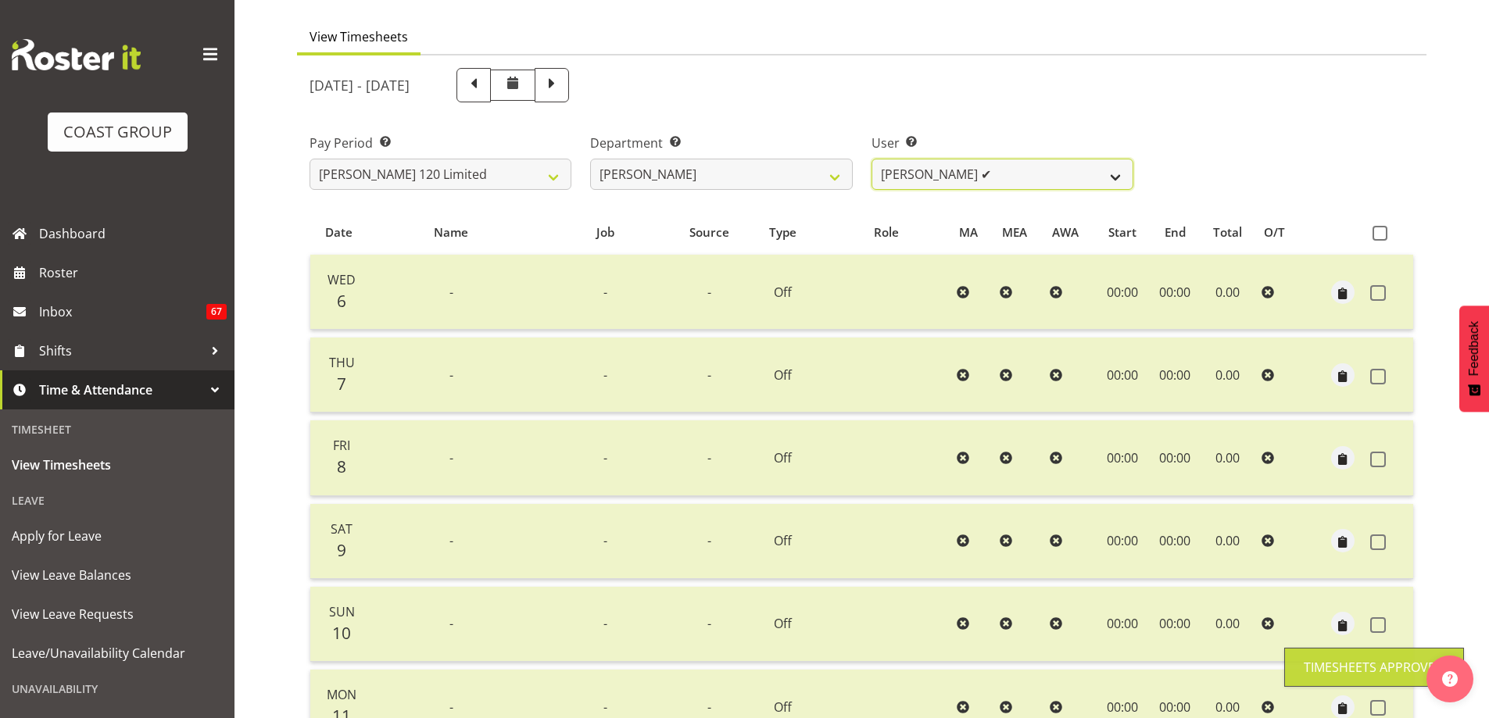
click at [1114, 175] on select "Geoffrey Te Whetu ✔ Layton Gardener ✔ Olivia Lindale ✔ Stephanie Hill-Grant ❌ T…" at bounding box center [1003, 174] width 262 height 31
select select "9928"
click at [872, 159] on select "Geoffrey Te Whetu ✔ Layton Gardener ✔ Olivia Lindale ✔ Stephanie Hill-Grant ❌ T…" at bounding box center [1003, 174] width 262 height 31
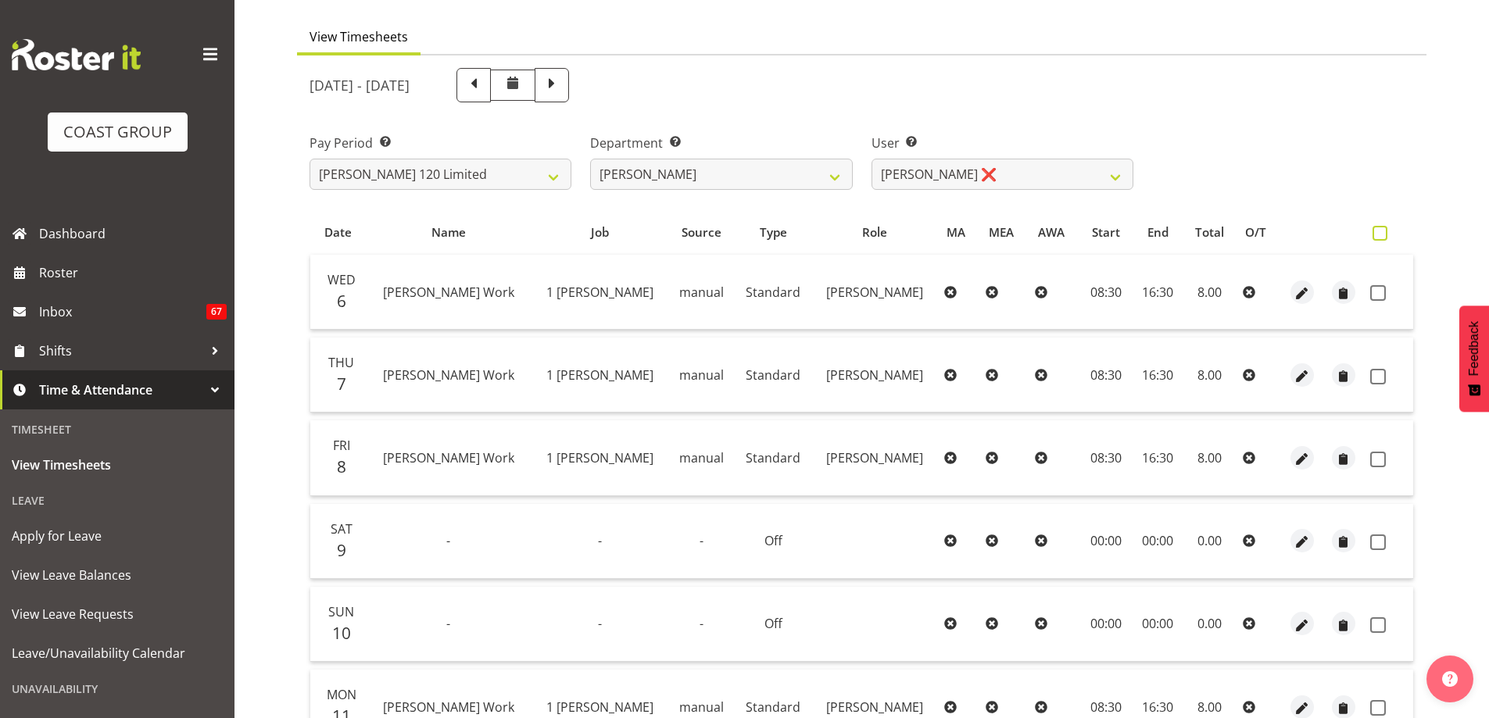
click at [1383, 232] on span at bounding box center [1380, 233] width 15 height 15
click at [1383, 232] on input "checkbox" at bounding box center [1378, 233] width 10 height 10
checkbox input "true"
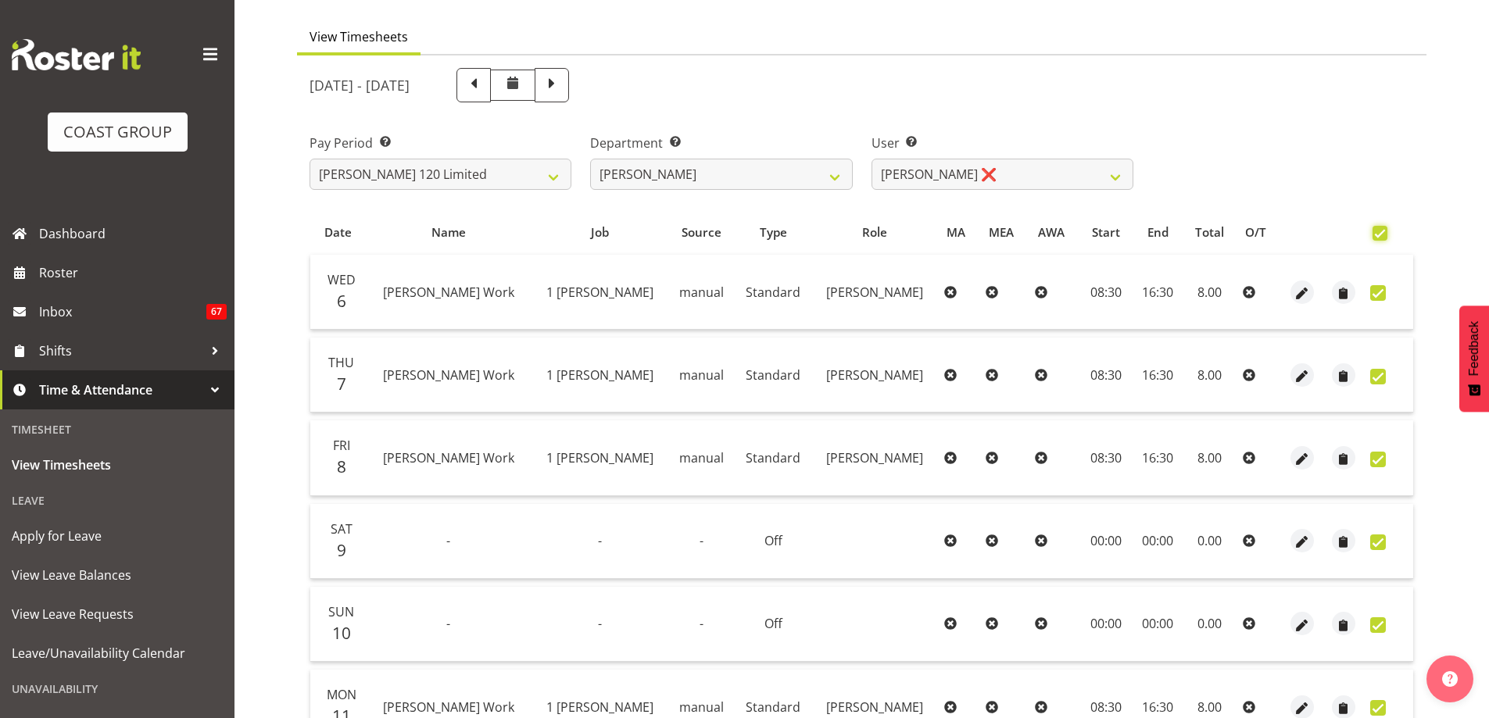
checkbox input "true"
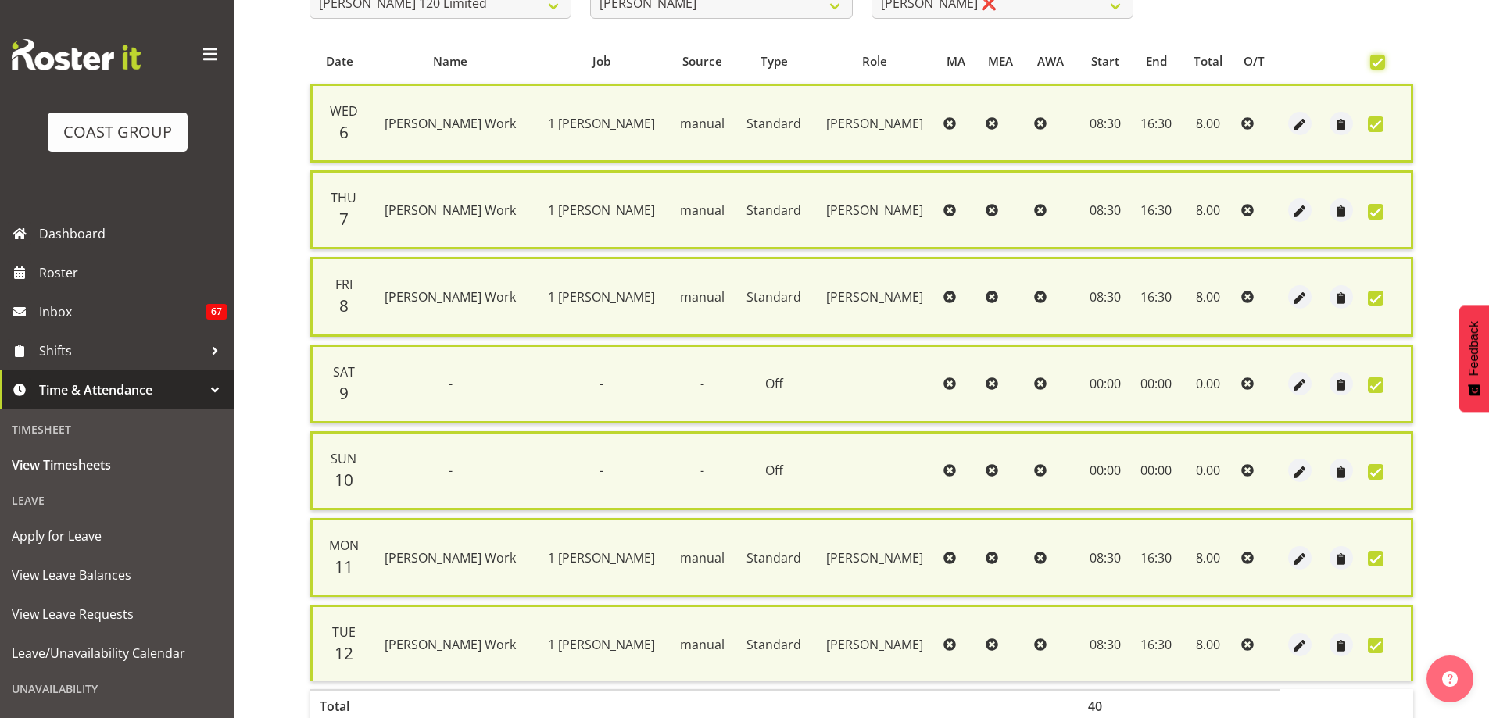
scroll to position [378, 0]
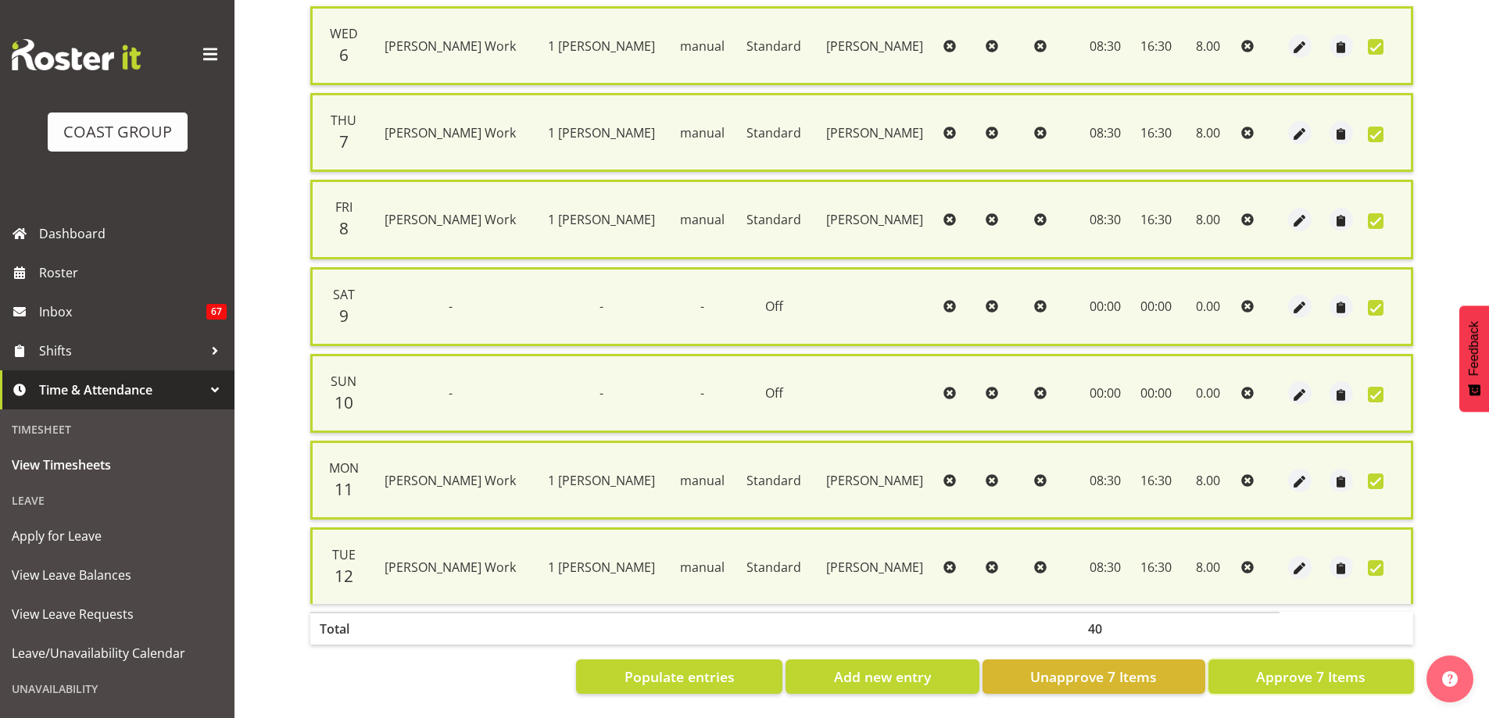
click at [1291, 667] on span "Approve 7 Items" at bounding box center [1310, 677] width 109 height 20
checkbox input "false"
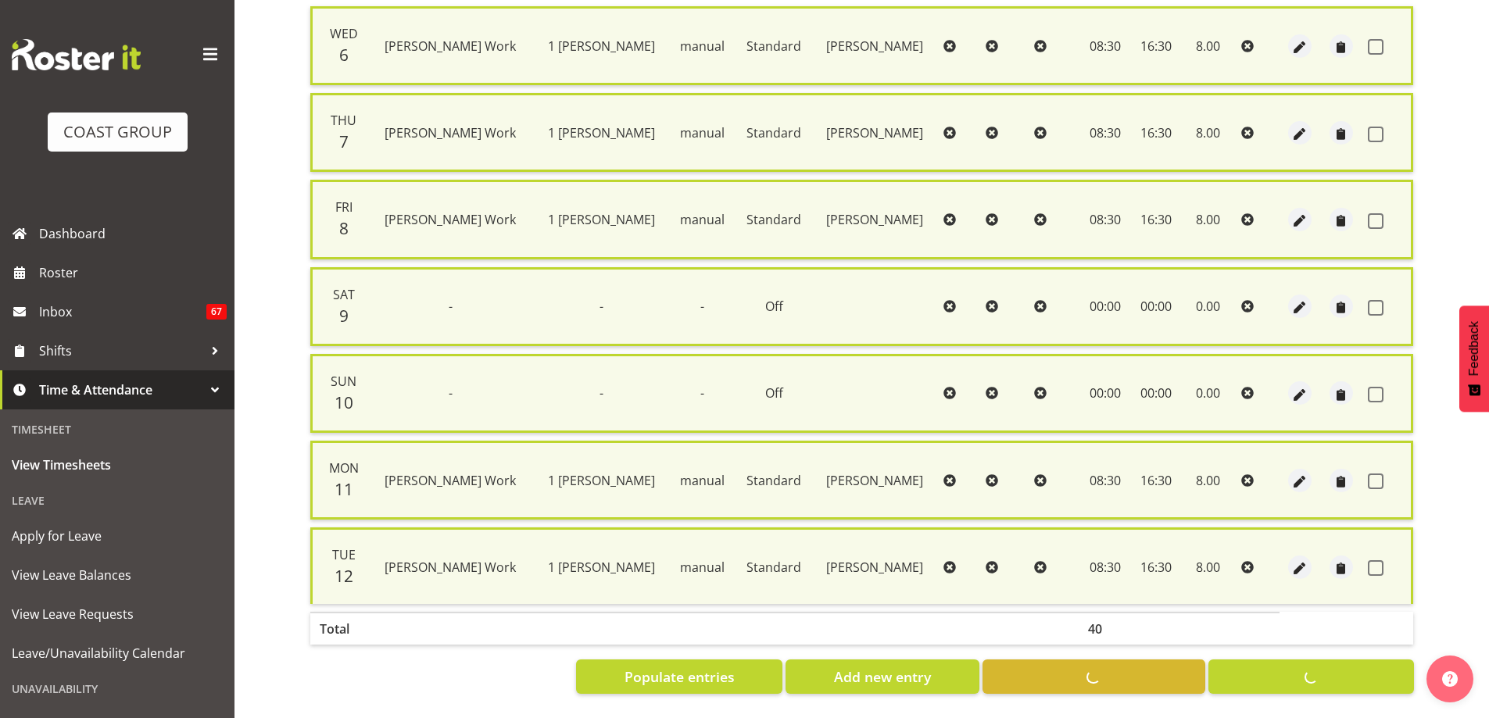
checkbox input "false"
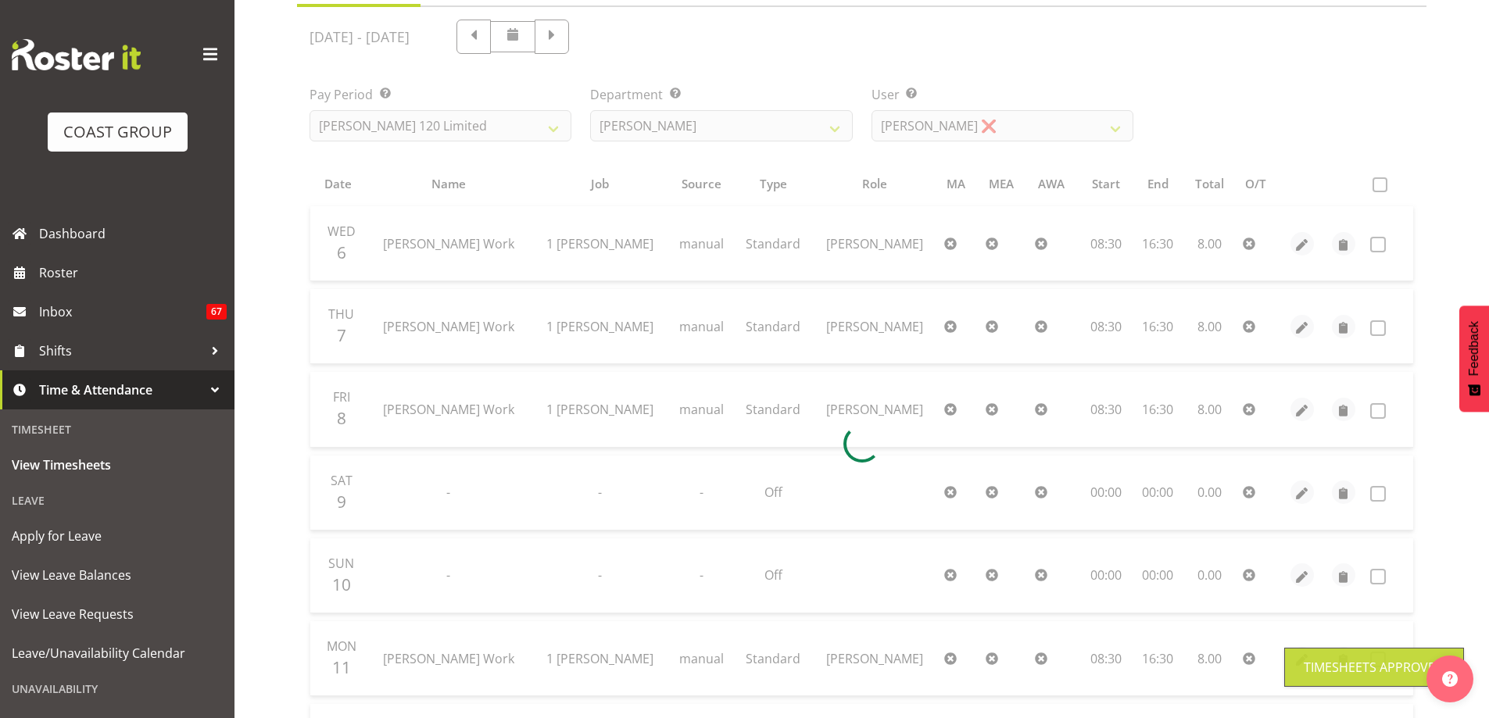
scroll to position [118, 0]
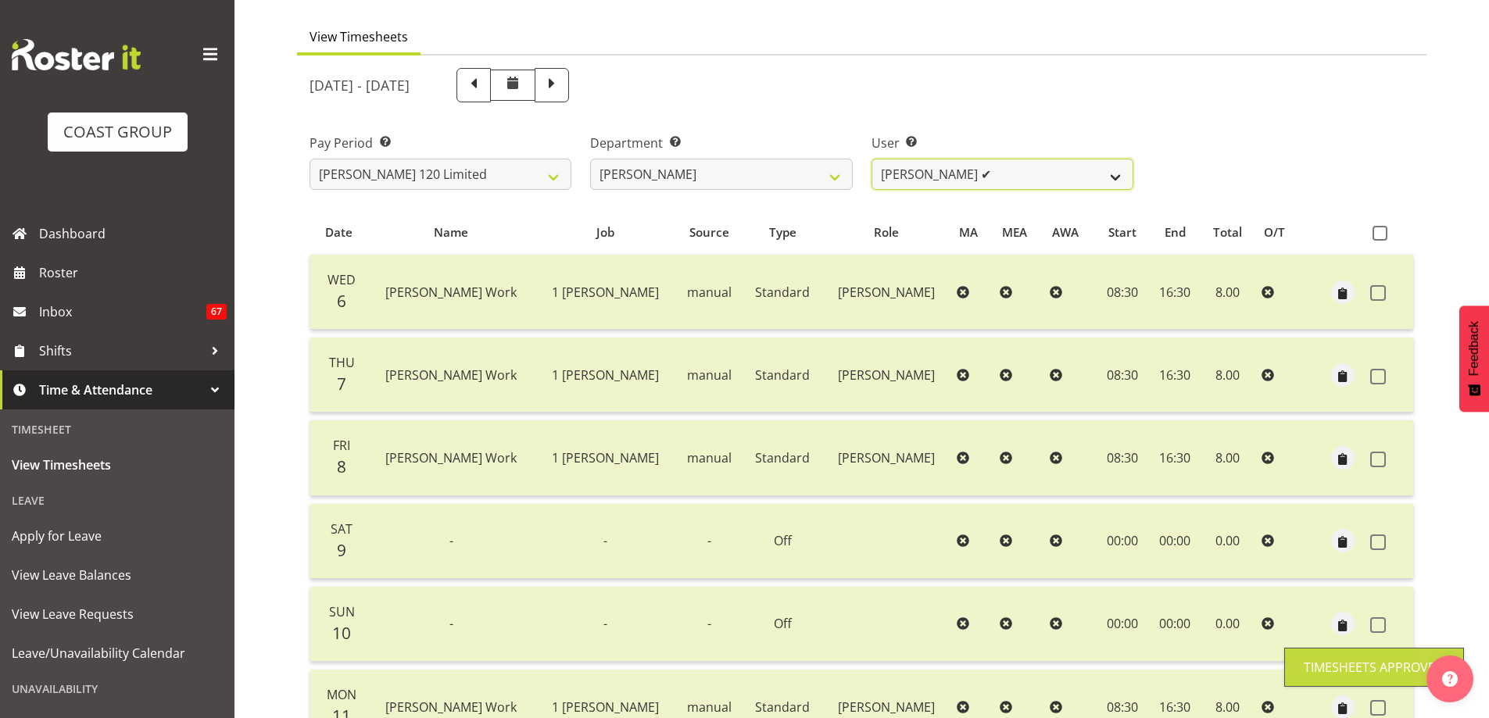
drag, startPoint x: 1119, startPoint y: 173, endPoint x: 1115, endPoint y: 180, distance: 8.5
click at [1119, 175] on select "Geoffrey Te Whetu ✔ Layton Gardener ✔ Olivia Lindale ✔ Stephanie Hill-Grant ✔ T…" at bounding box center [1003, 174] width 262 height 31
select select "9929"
click at [872, 159] on select "Geoffrey Te Whetu ✔ Layton Gardener ✔ Olivia Lindale ✔ Stephanie Hill-Grant ✔ T…" at bounding box center [1003, 174] width 262 height 31
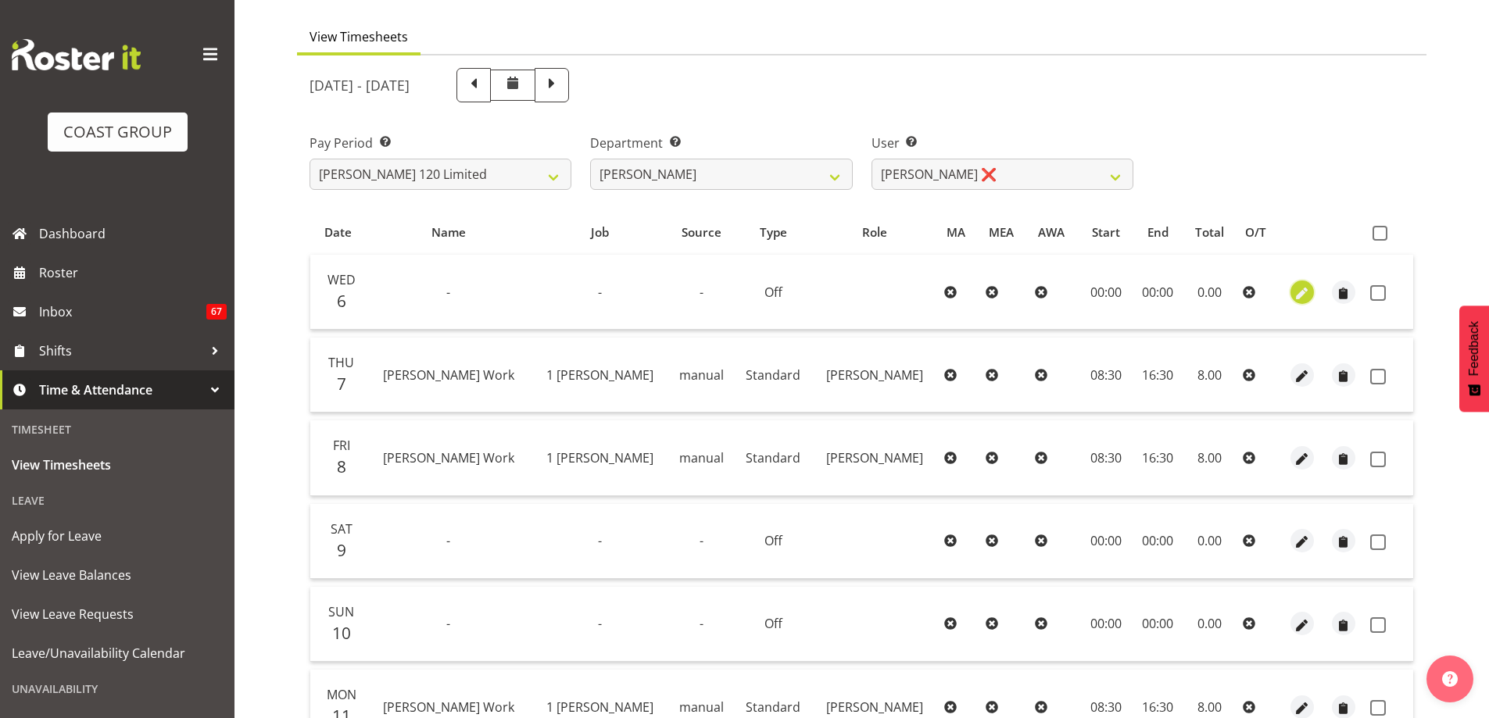
click at [1302, 294] on span "button" at bounding box center [1302, 294] width 18 height 18
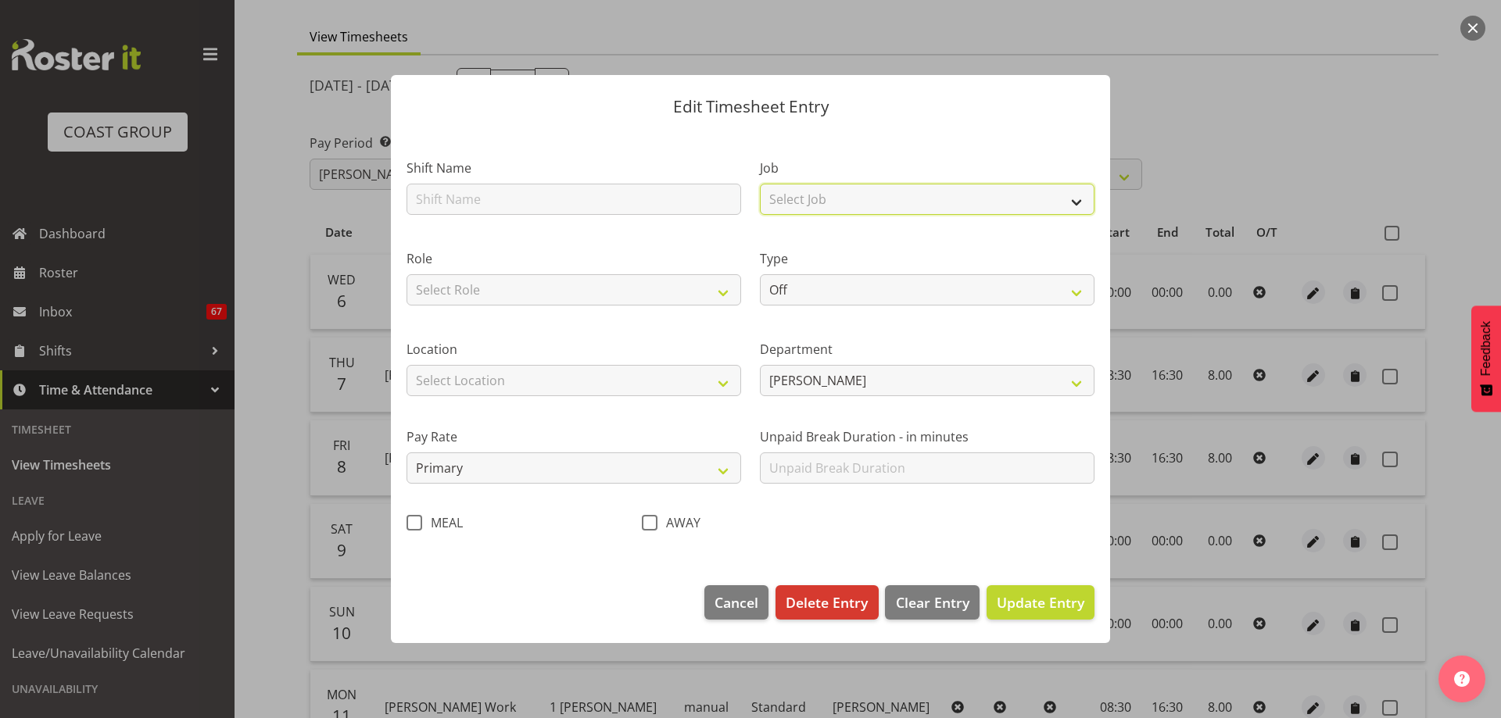
click at [1076, 199] on select "Select Job 1 Carlton Events 1 Carlton Hamilton 1 Carlton Wellington 1 EHS WAREH…" at bounding box center [927, 199] width 335 height 31
select select "7031"
click at [760, 184] on select "Select Job 1 Carlton Events 1 Carlton Hamilton 1 Carlton Wellington 1 EHS WAREH…" at bounding box center [927, 199] width 335 height 31
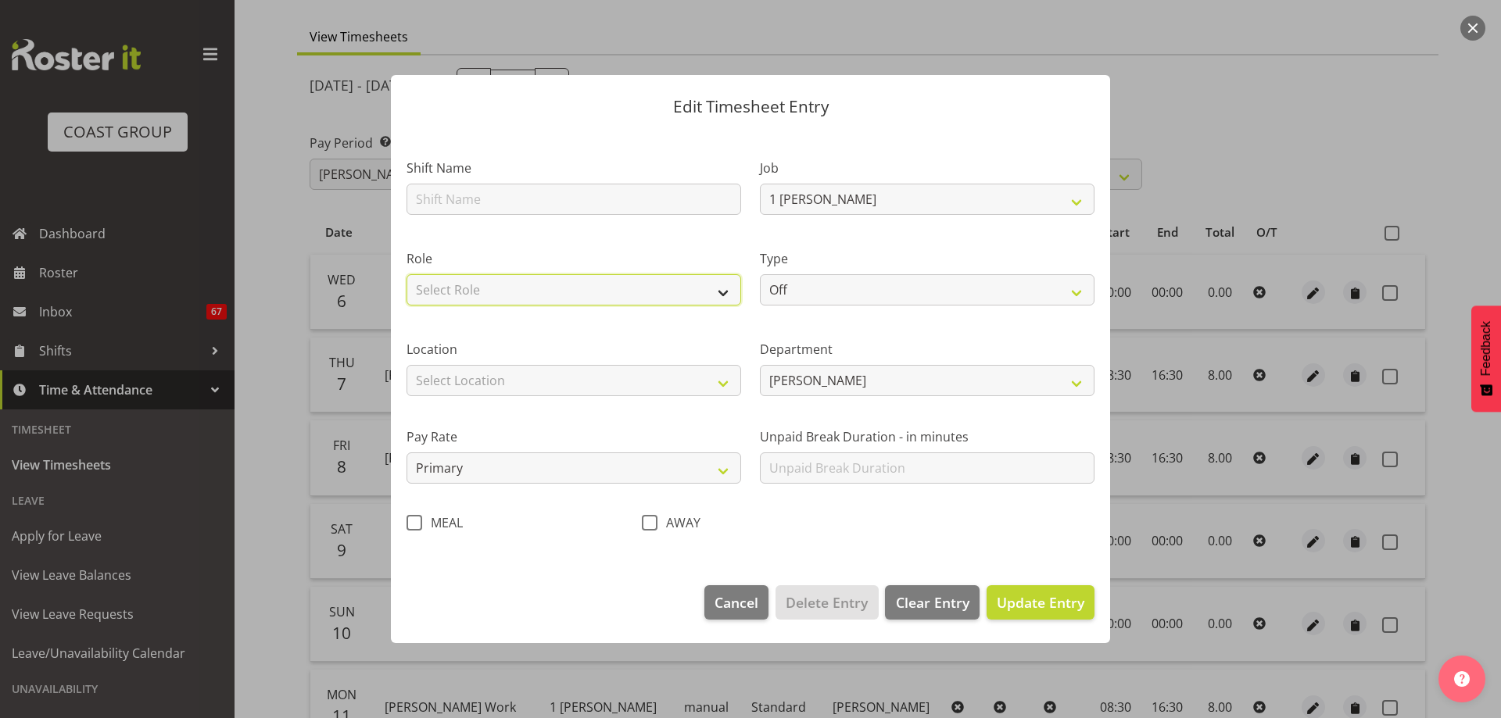
click at [725, 299] on select "Select Role CARLTON HAMILTON" at bounding box center [573, 289] width 335 height 31
select select "1338"
click at [406, 274] on select "Select Role CARLTON HAMILTON" at bounding box center [573, 289] width 335 height 31
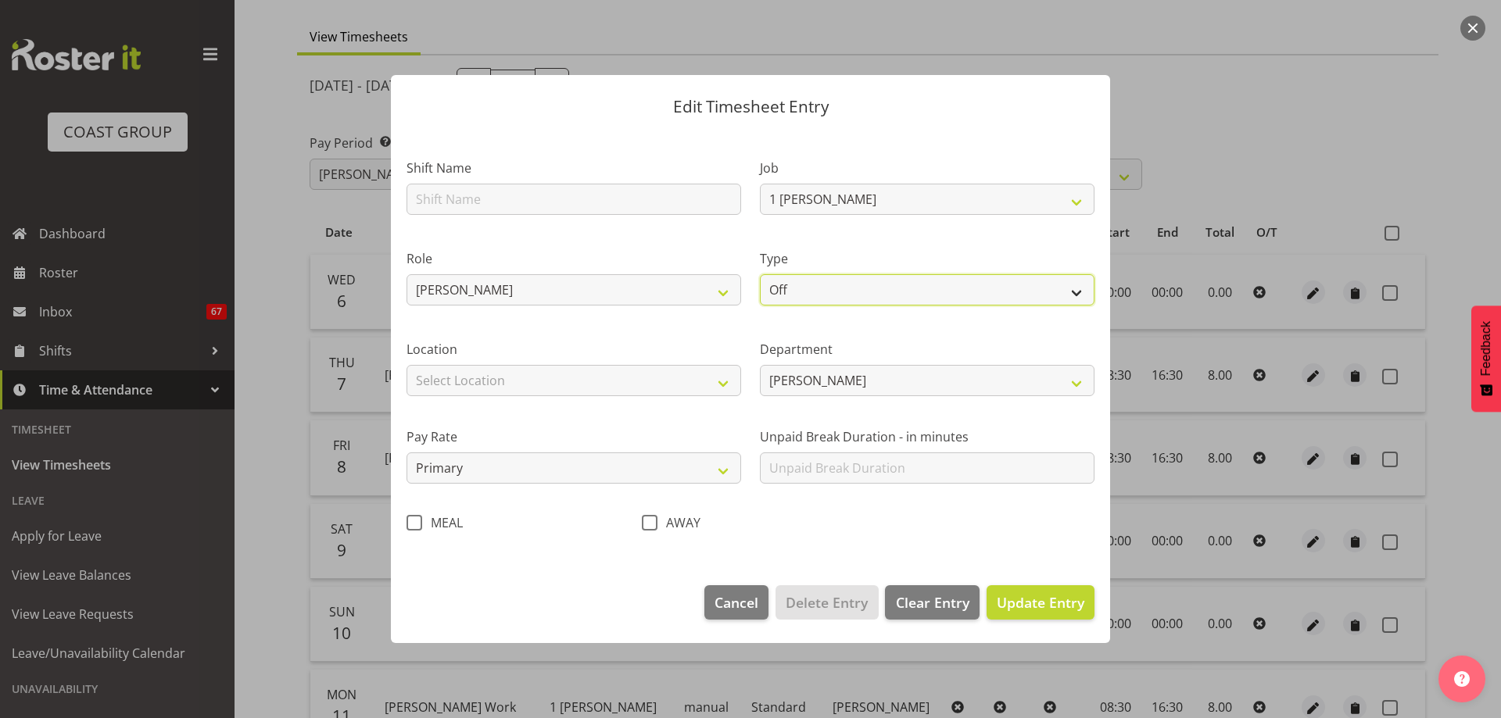
click at [1075, 296] on select "Off Standard Public Holiday Public Holiday (Worked) Day In Lieu Annual Leave Si…" at bounding box center [927, 289] width 335 height 31
select select "Sick"
click at [760, 274] on select "Off Standard Public Holiday Public Holiday (Worked) Day In Lieu Annual Leave Si…" at bounding box center [927, 289] width 335 height 31
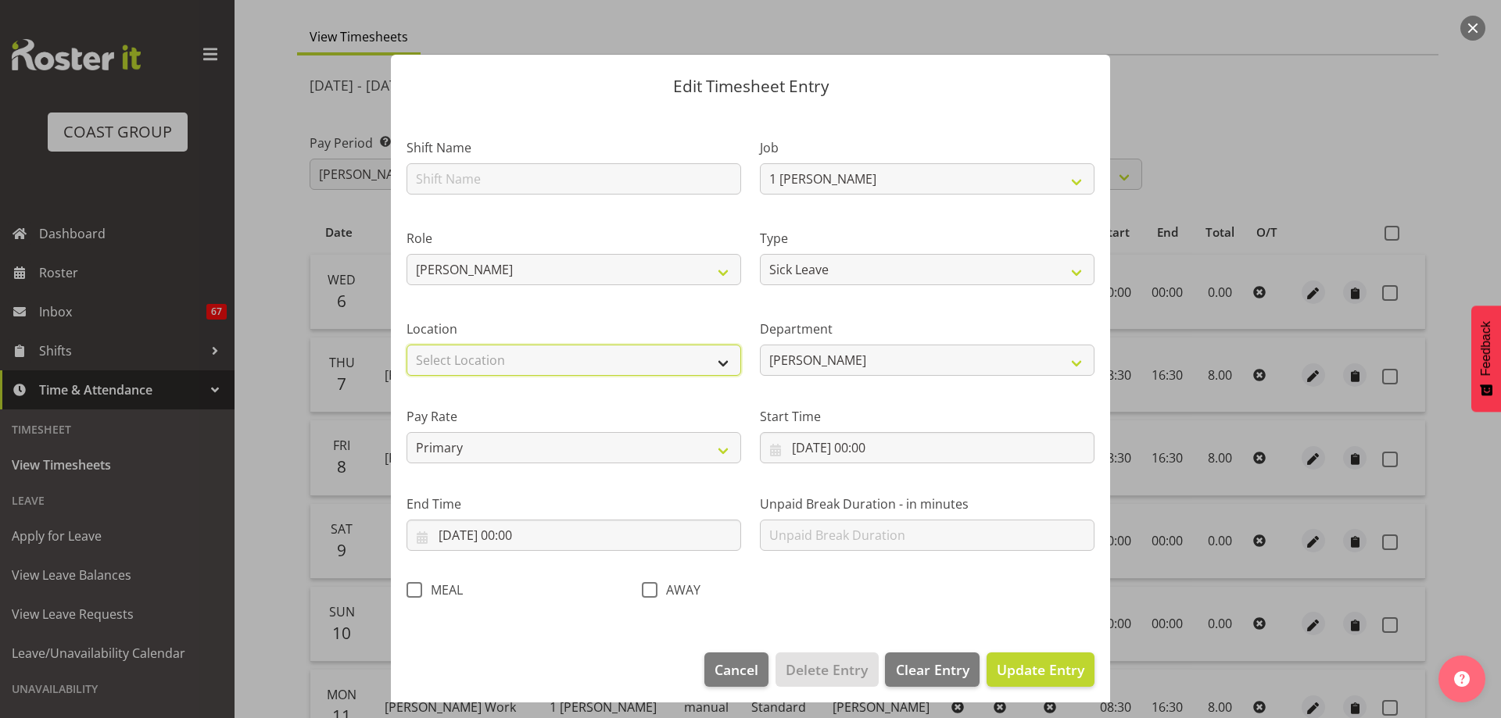
click at [722, 360] on select "Select Location CARLTON EVENTS Carlton Hamilton Carlton Wellington DW CHC DW DI…" at bounding box center [573, 360] width 335 height 31
select select "1074"
click at [406, 345] on select "Select Location CARLTON EVENTS Carlton Hamilton Carlton Wellington DW CHC DW DI…" at bounding box center [573, 360] width 335 height 31
click at [872, 451] on input "06/08/2025, 00:00" at bounding box center [927, 447] width 335 height 31
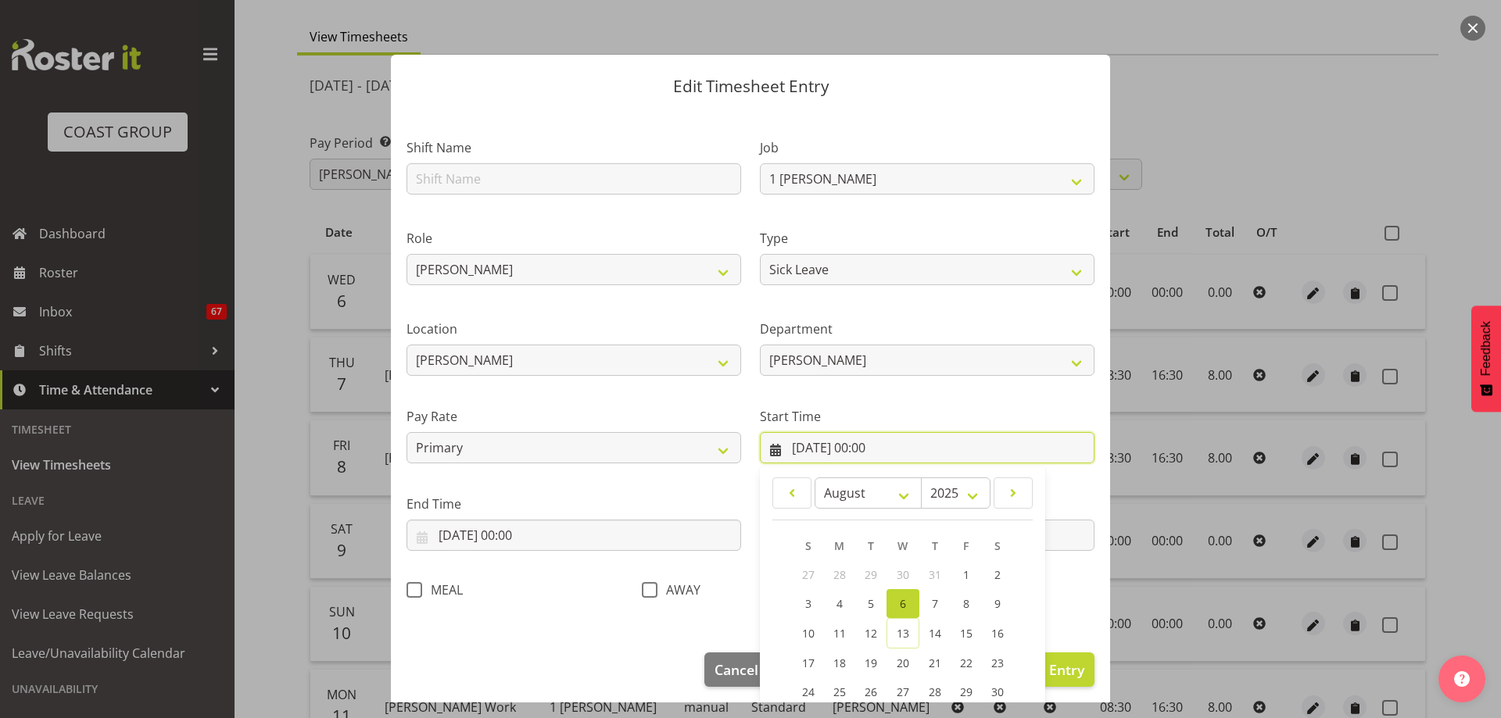
click at [868, 446] on input "06/08/2025, 00:00" at bounding box center [927, 447] width 335 height 31
click at [949, 396] on div "Start Time 06/08/2025, 00:00 January February March April May June July August …" at bounding box center [926, 429] width 353 height 88
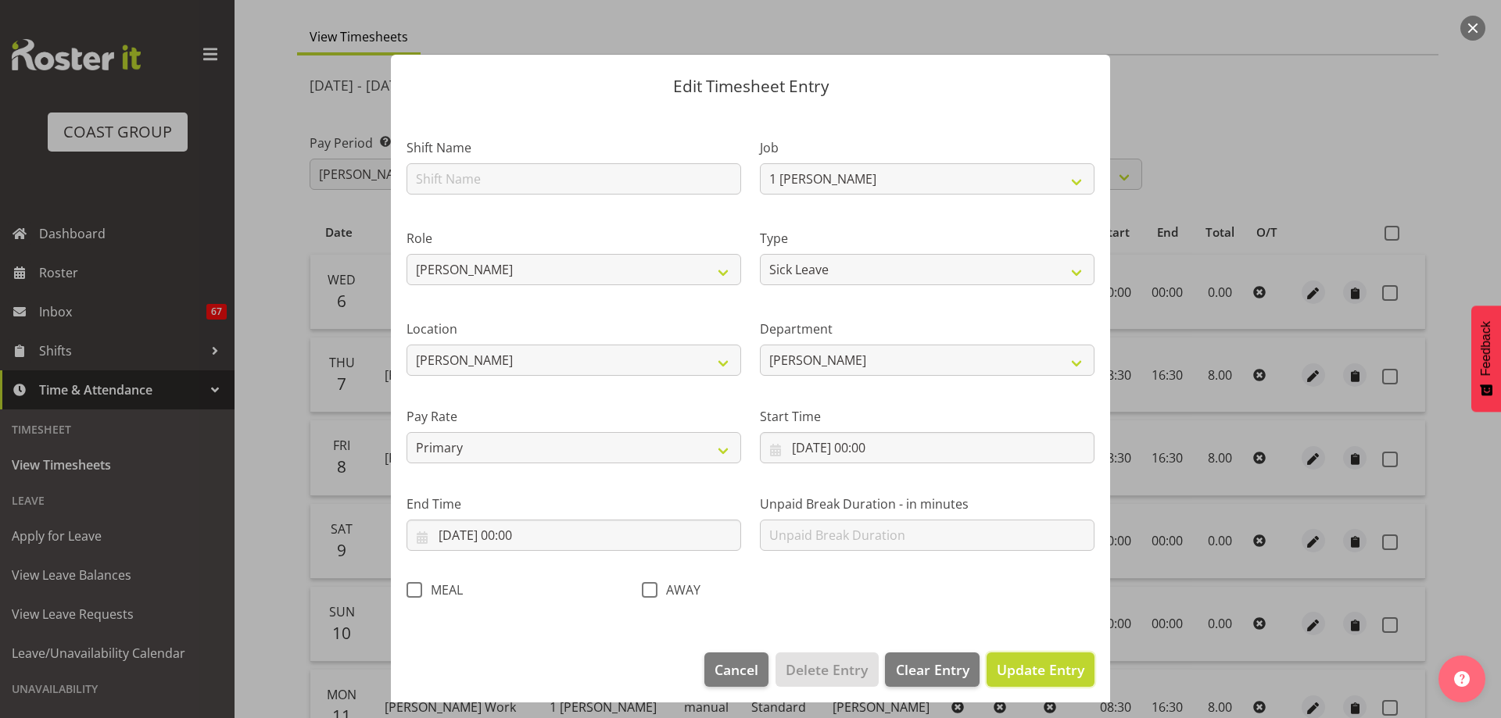
click at [1024, 674] on span "Update Entry" at bounding box center [1041, 670] width 88 height 19
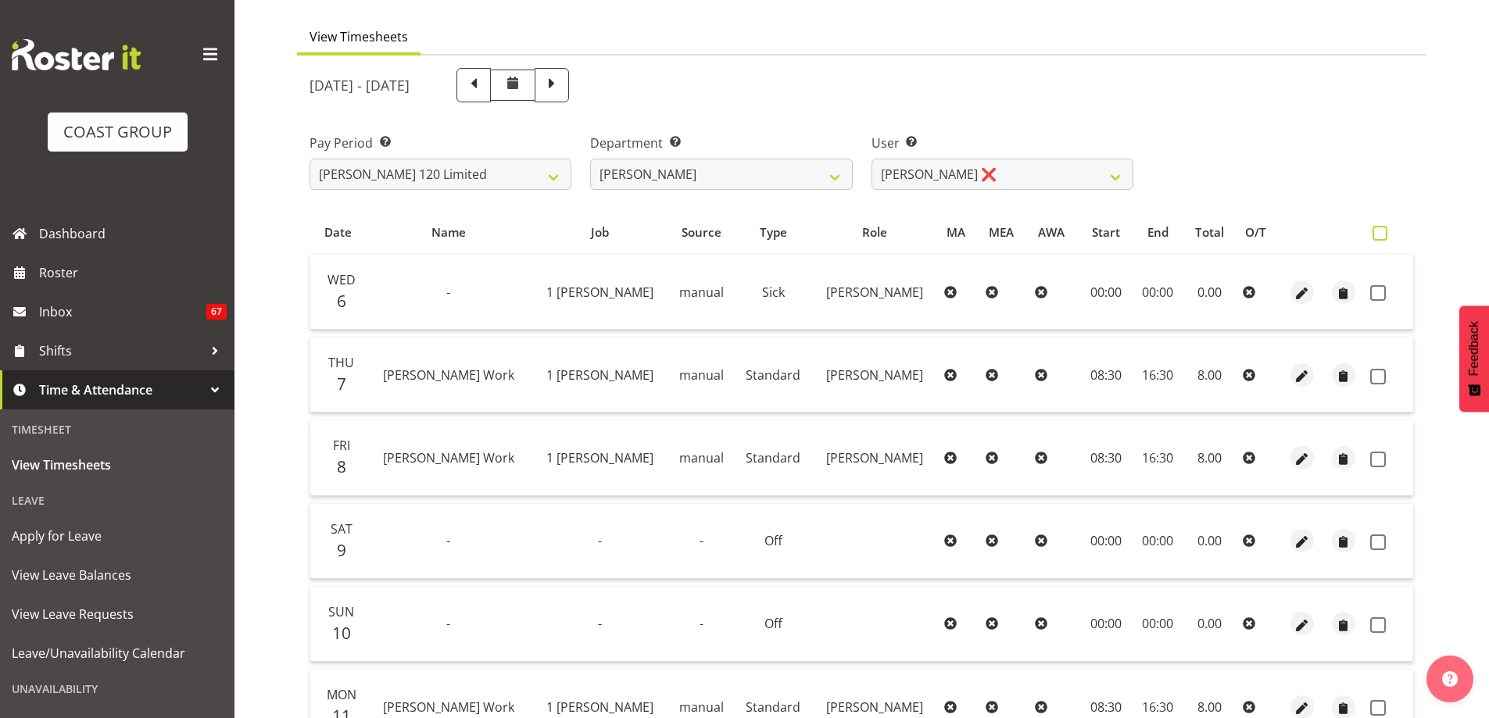
click at [1383, 233] on span at bounding box center [1380, 233] width 15 height 15
click at [1383, 233] on input "checkbox" at bounding box center [1378, 233] width 10 height 10
checkbox input "true"
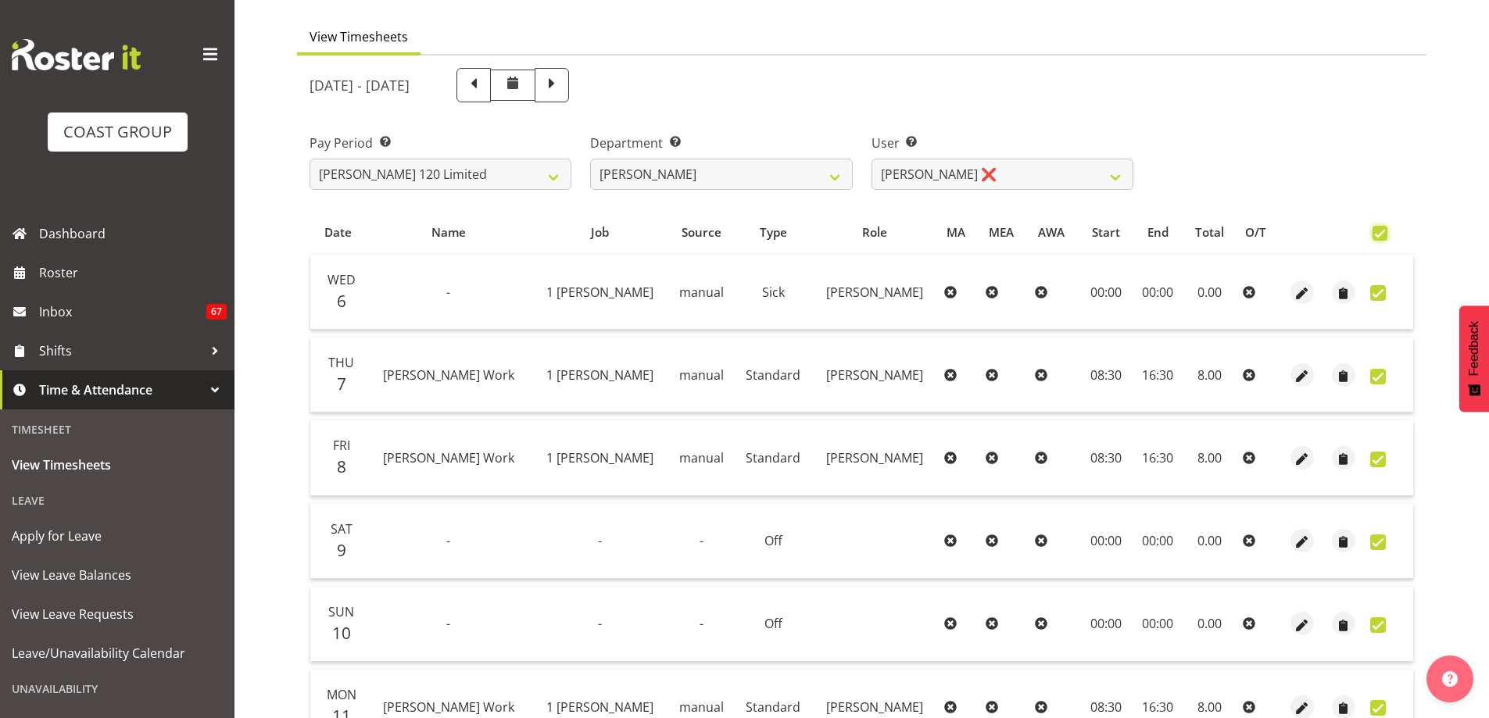
checkbox input "true"
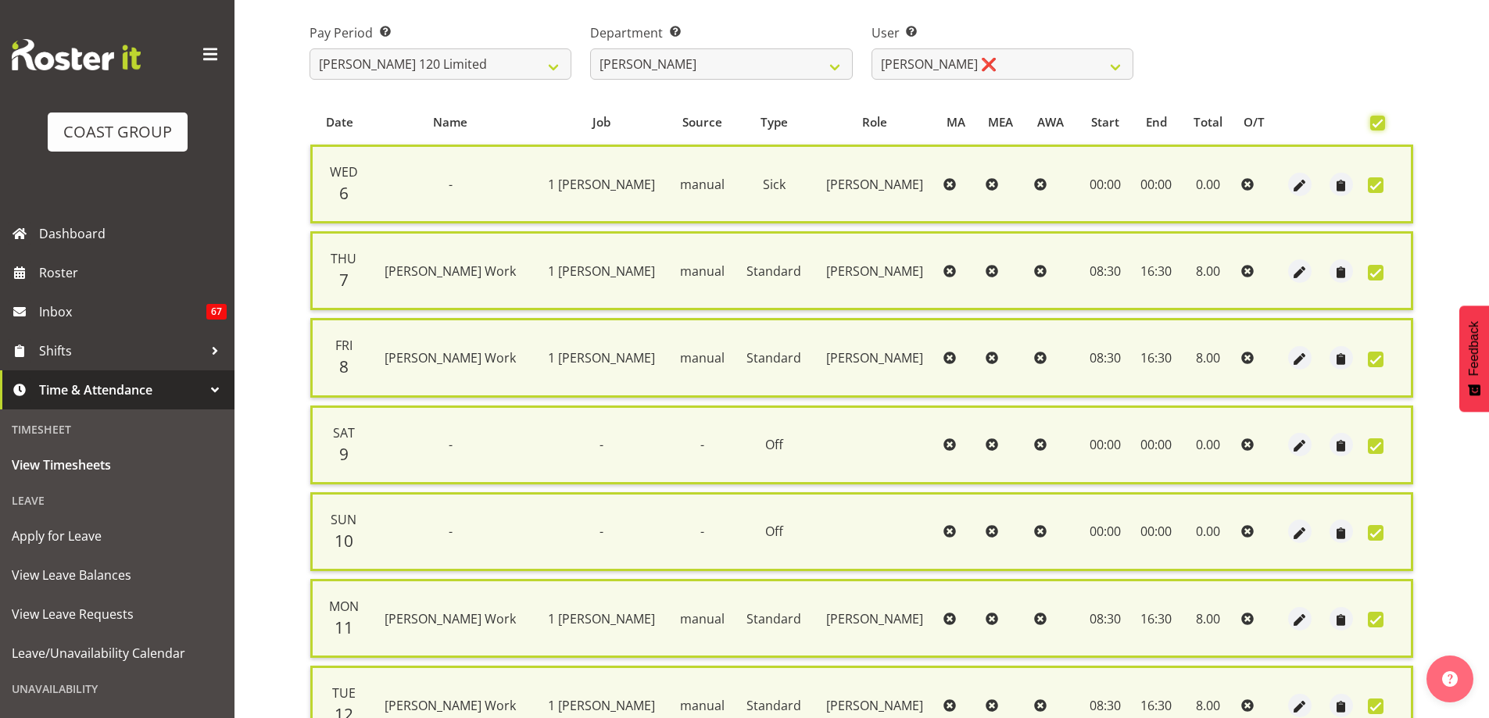
scroll to position [378, 0]
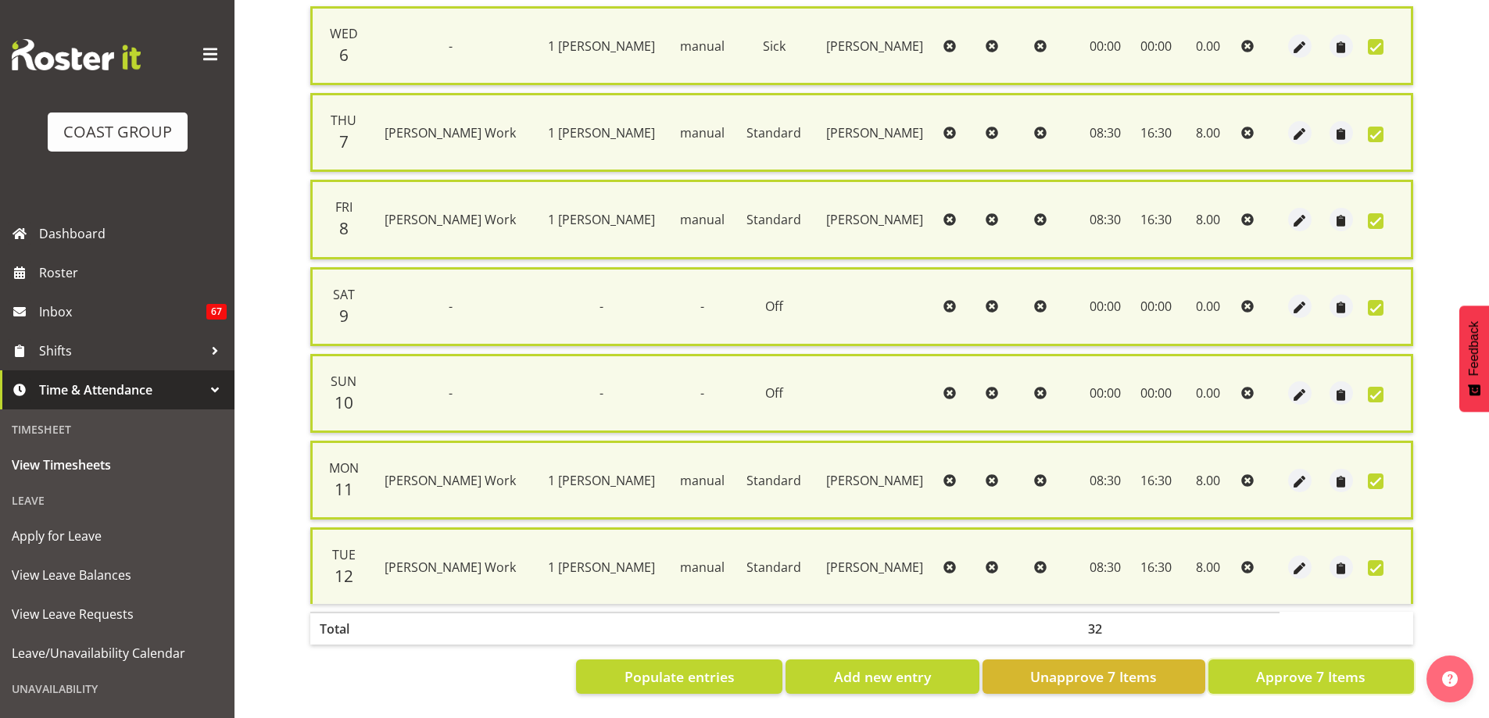
drag, startPoint x: 1299, startPoint y: 661, endPoint x: 1284, endPoint y: 652, distance: 17.8
click at [1300, 667] on span "Approve 7 Items" at bounding box center [1310, 677] width 109 height 20
checkbox input "false"
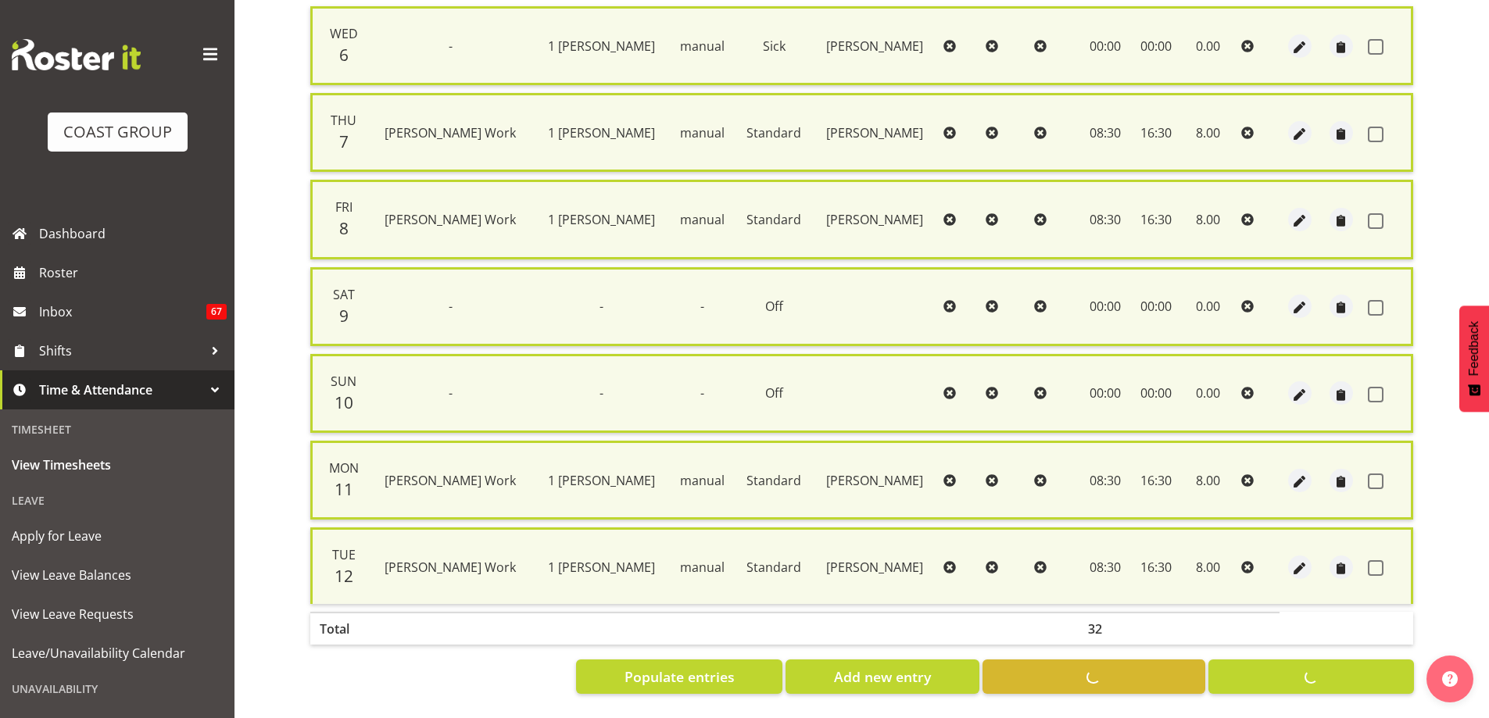
checkbox input "false"
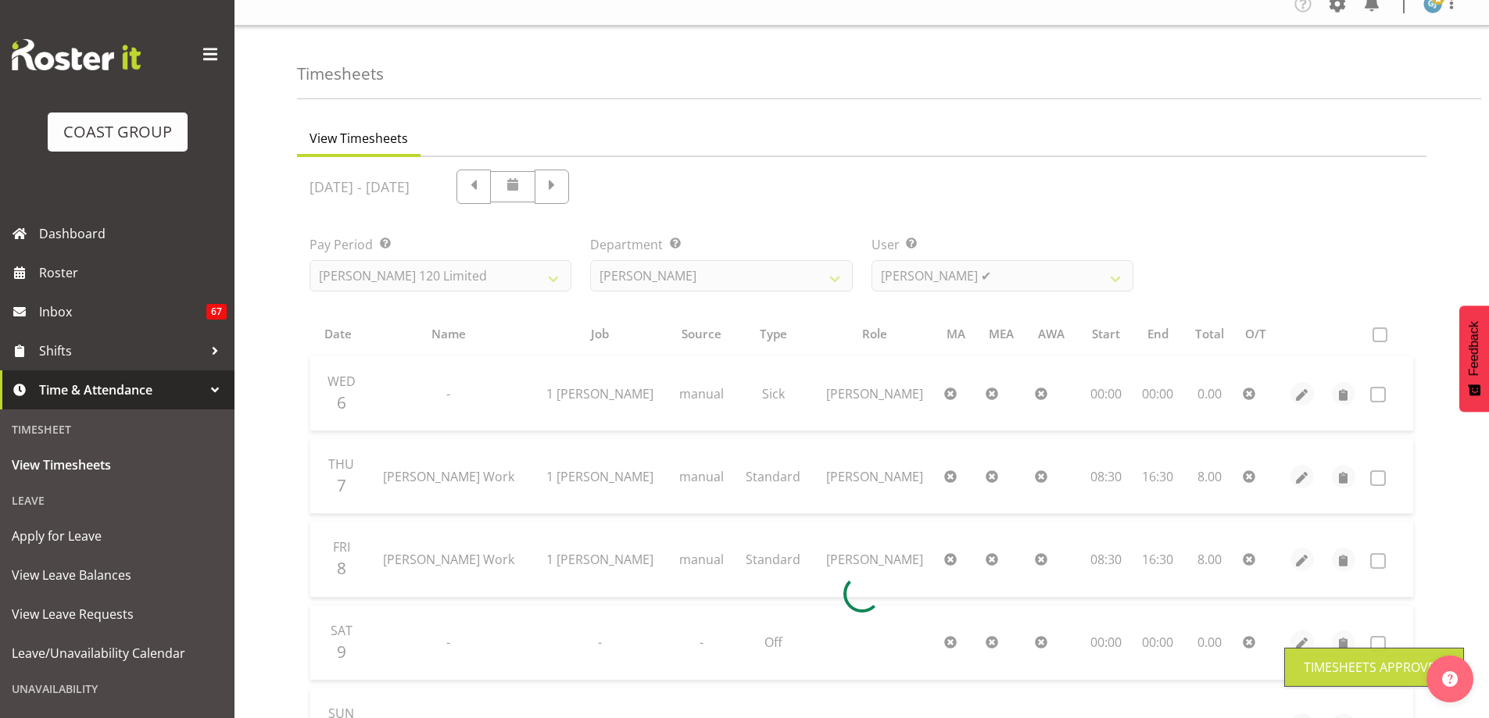
scroll to position [0, 0]
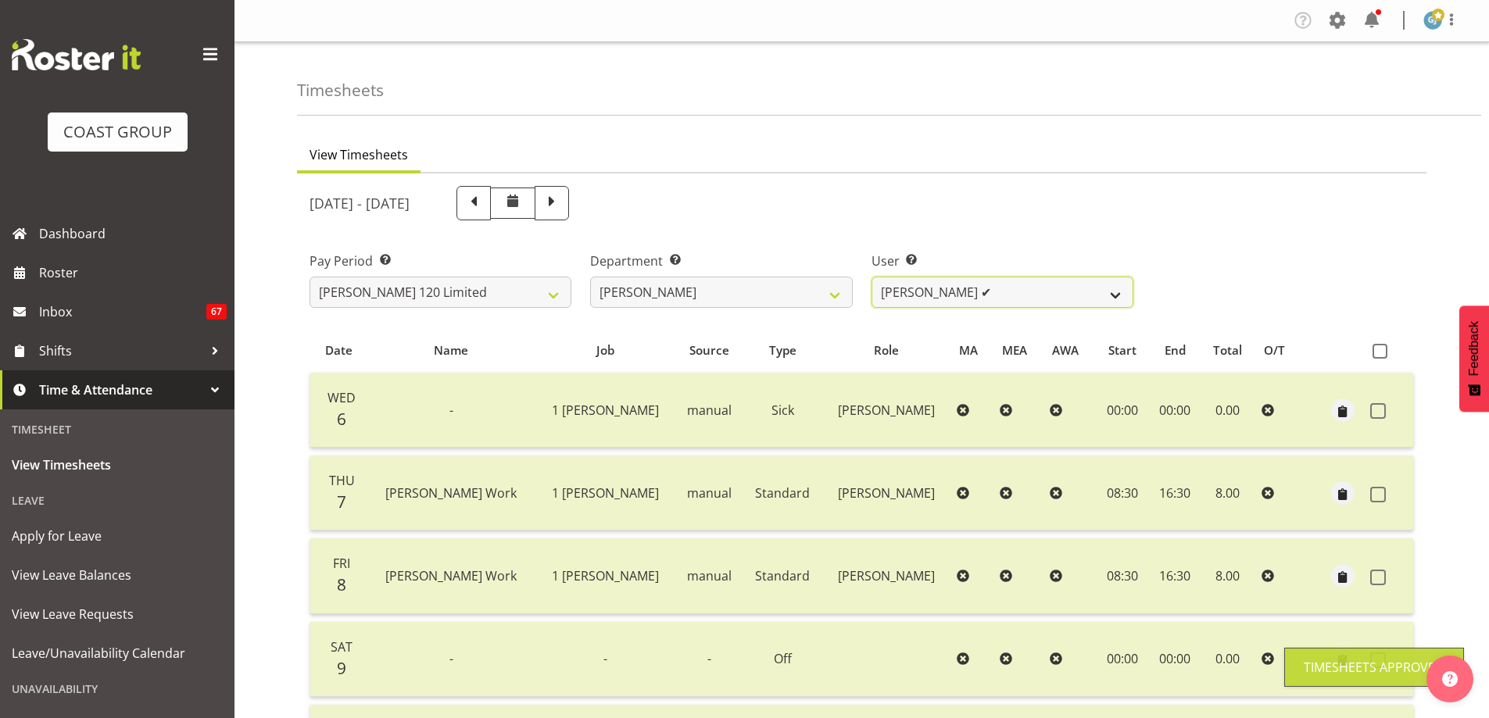
click at [1114, 295] on select "Geoffrey Te Whetu ✔ Layton Gardener ✔ Olivia Lindale ✔ Stephanie Hill-Grant ✔ T…" at bounding box center [1003, 292] width 262 height 31
select select "9995"
click at [872, 277] on select "Geoffrey Te Whetu ✔ Layton Gardener ✔ Olivia Lindale ✔ Stephanie Hill-Grant ✔ T…" at bounding box center [1003, 292] width 262 height 31
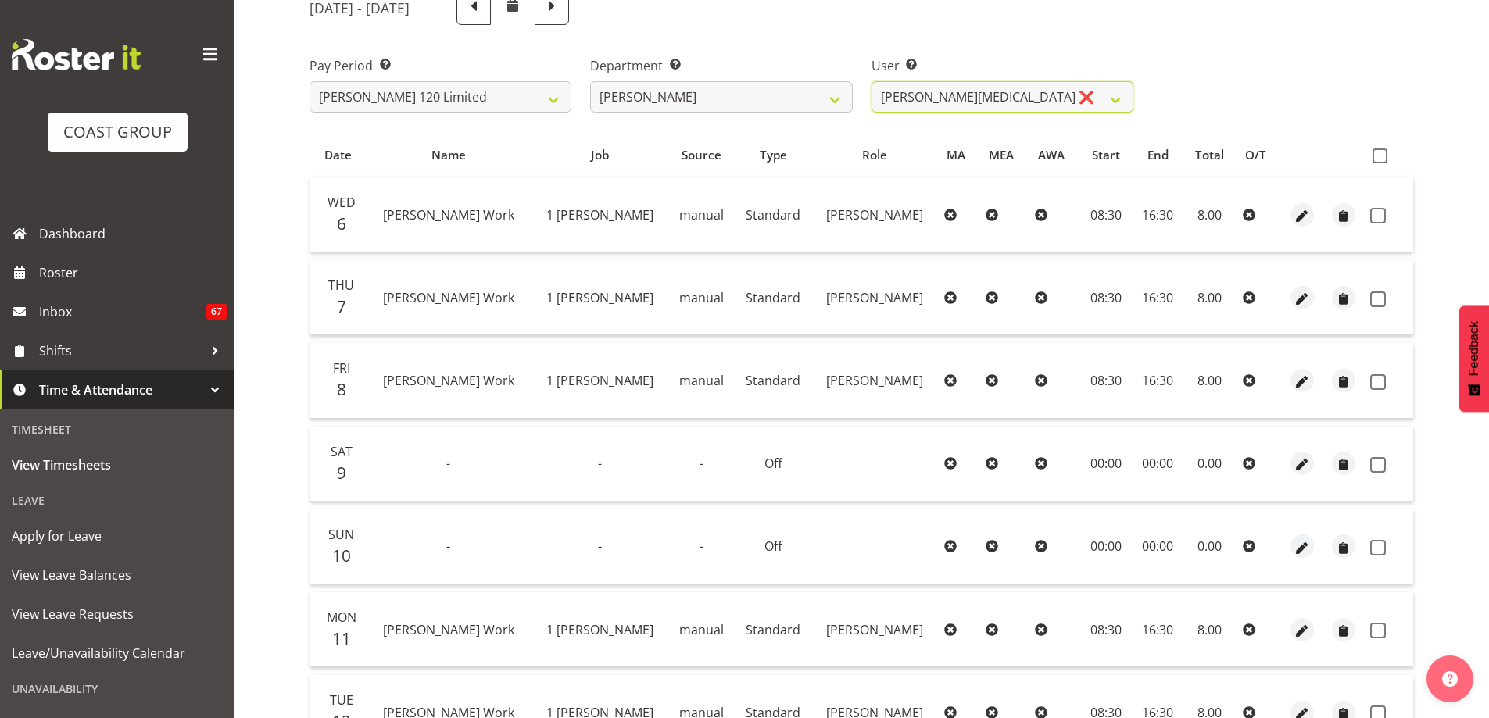
scroll to position [40, 0]
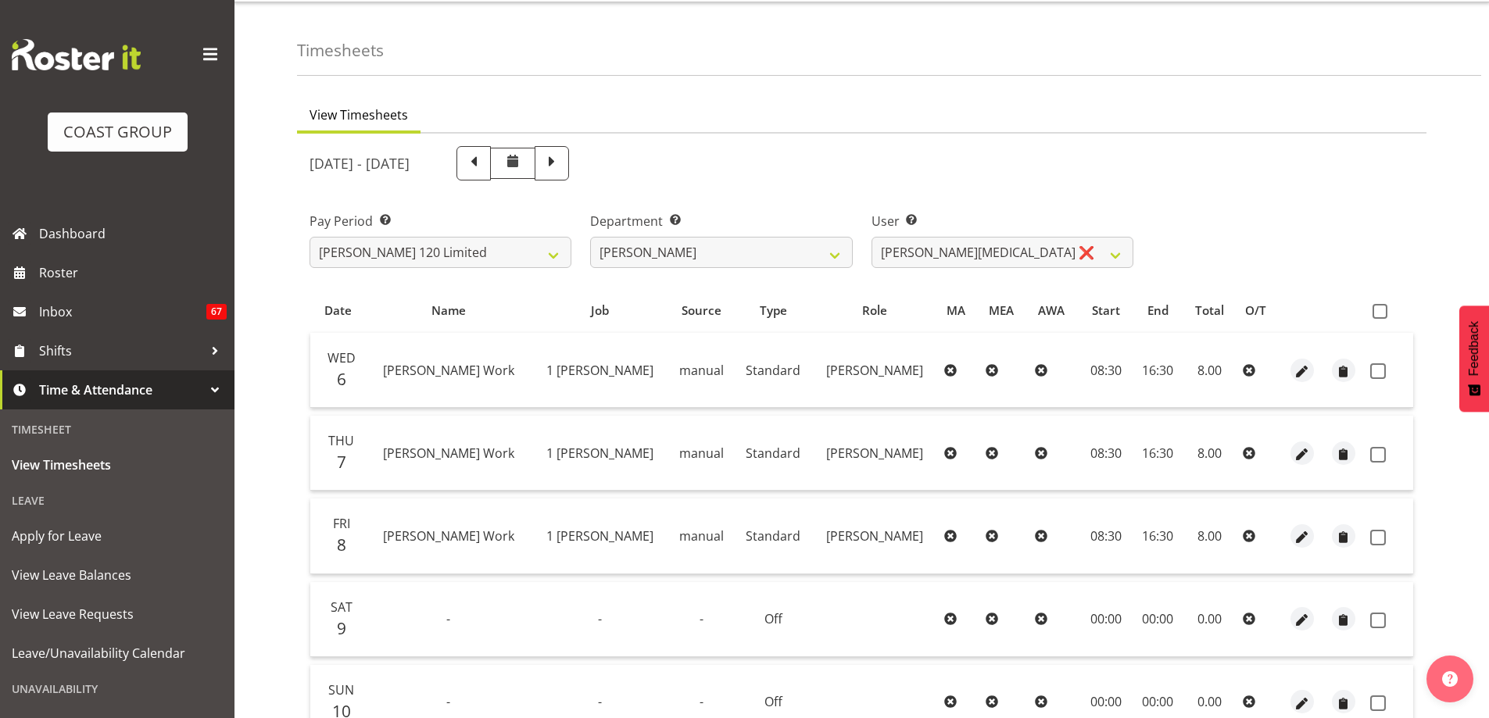
click at [1371, 313] on th at bounding box center [1388, 310] width 49 height 30
click at [1374, 313] on span at bounding box center [1380, 311] width 15 height 15
click at [1374, 313] on input "checkbox" at bounding box center [1378, 311] width 10 height 10
checkbox input "true"
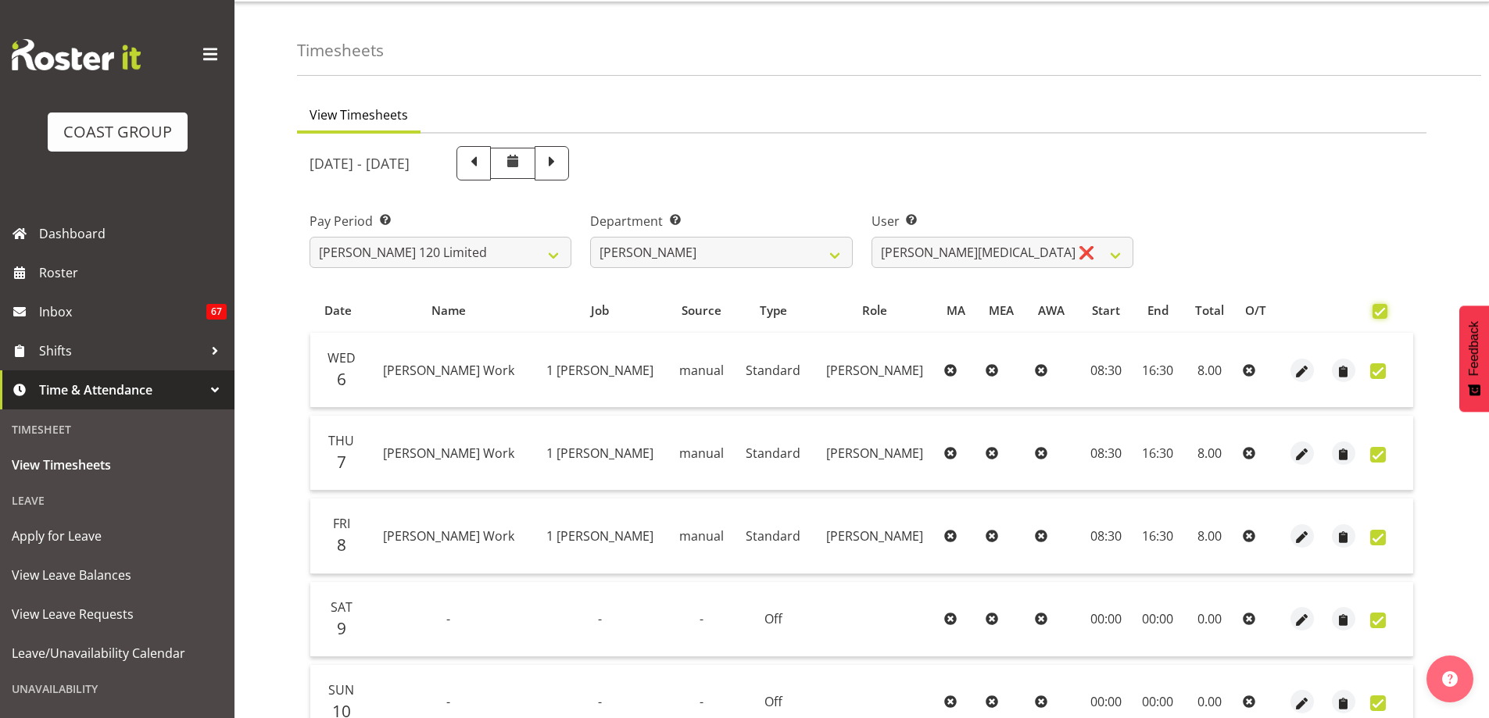
checkbox input "true"
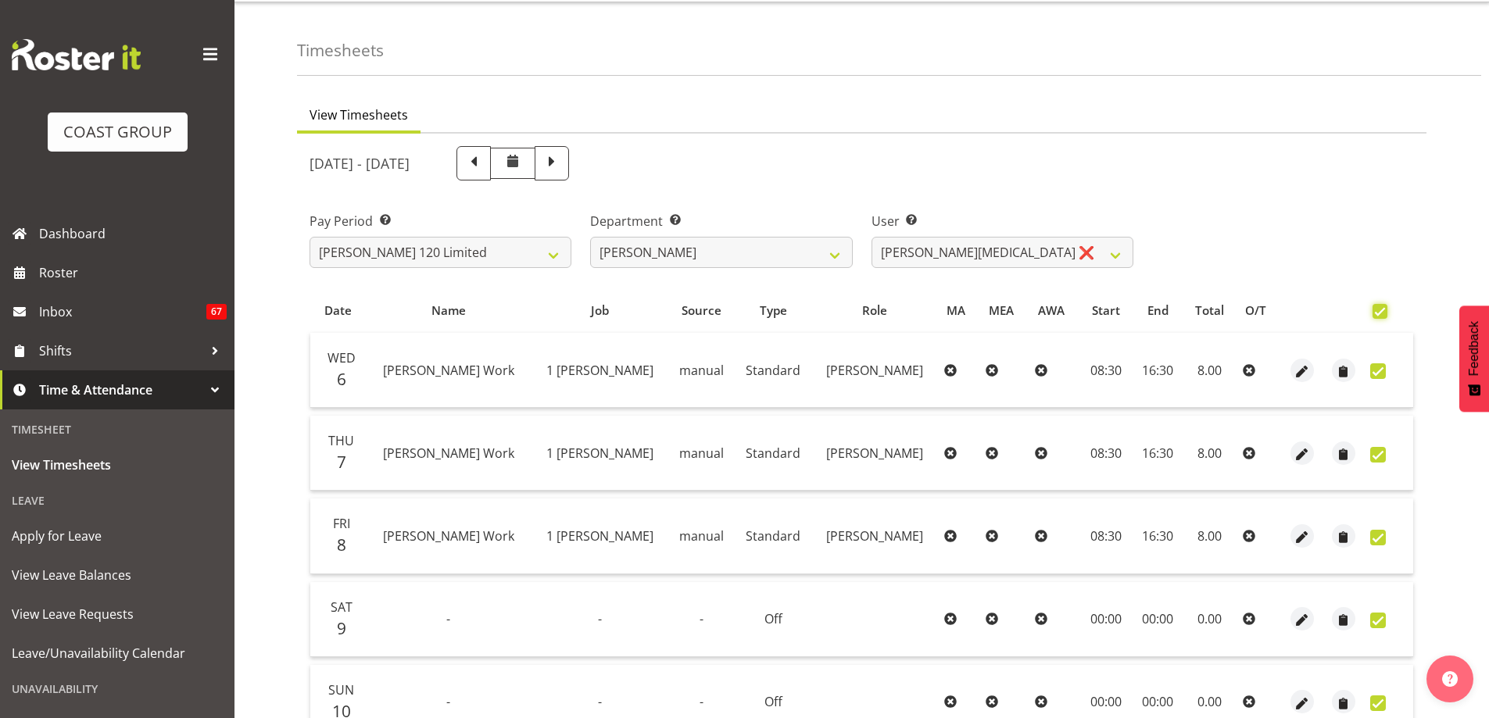
checkbox input "true"
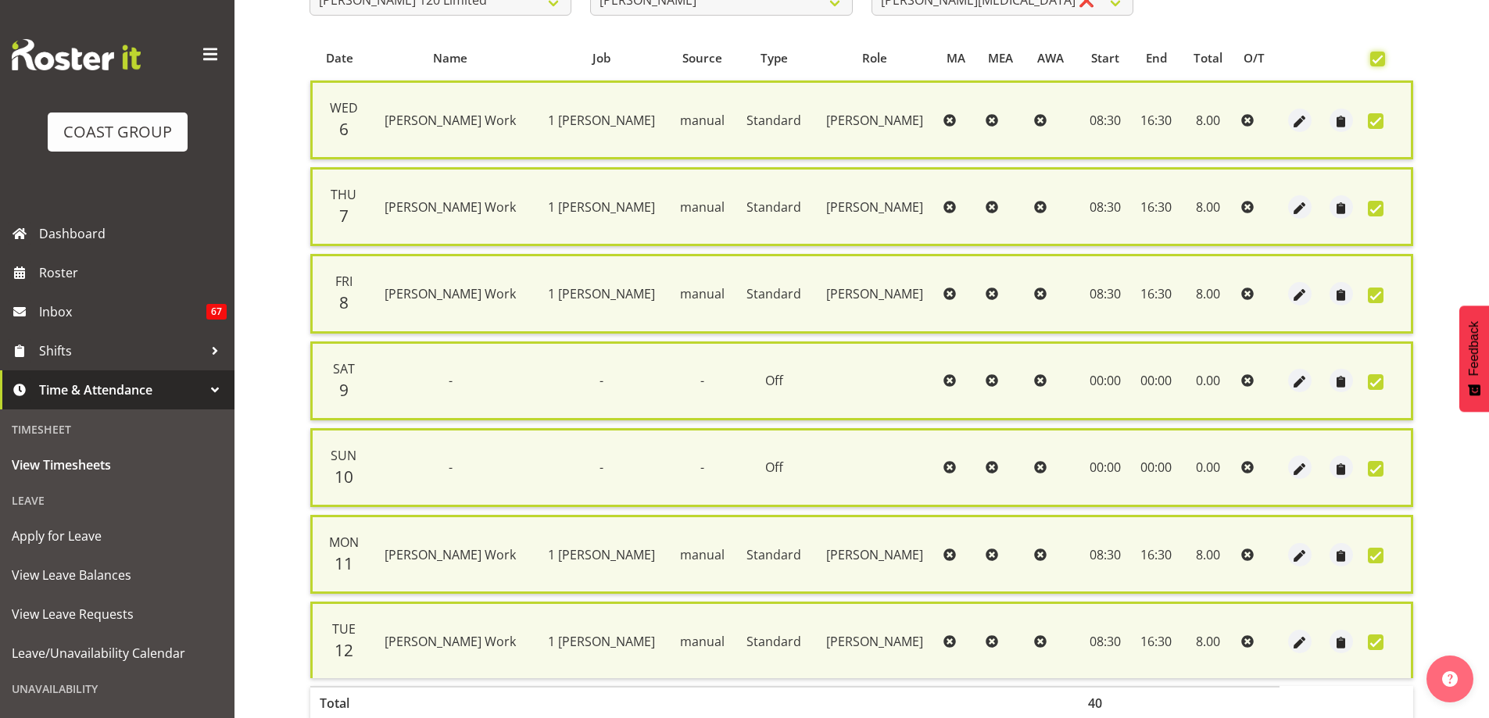
scroll to position [378, 0]
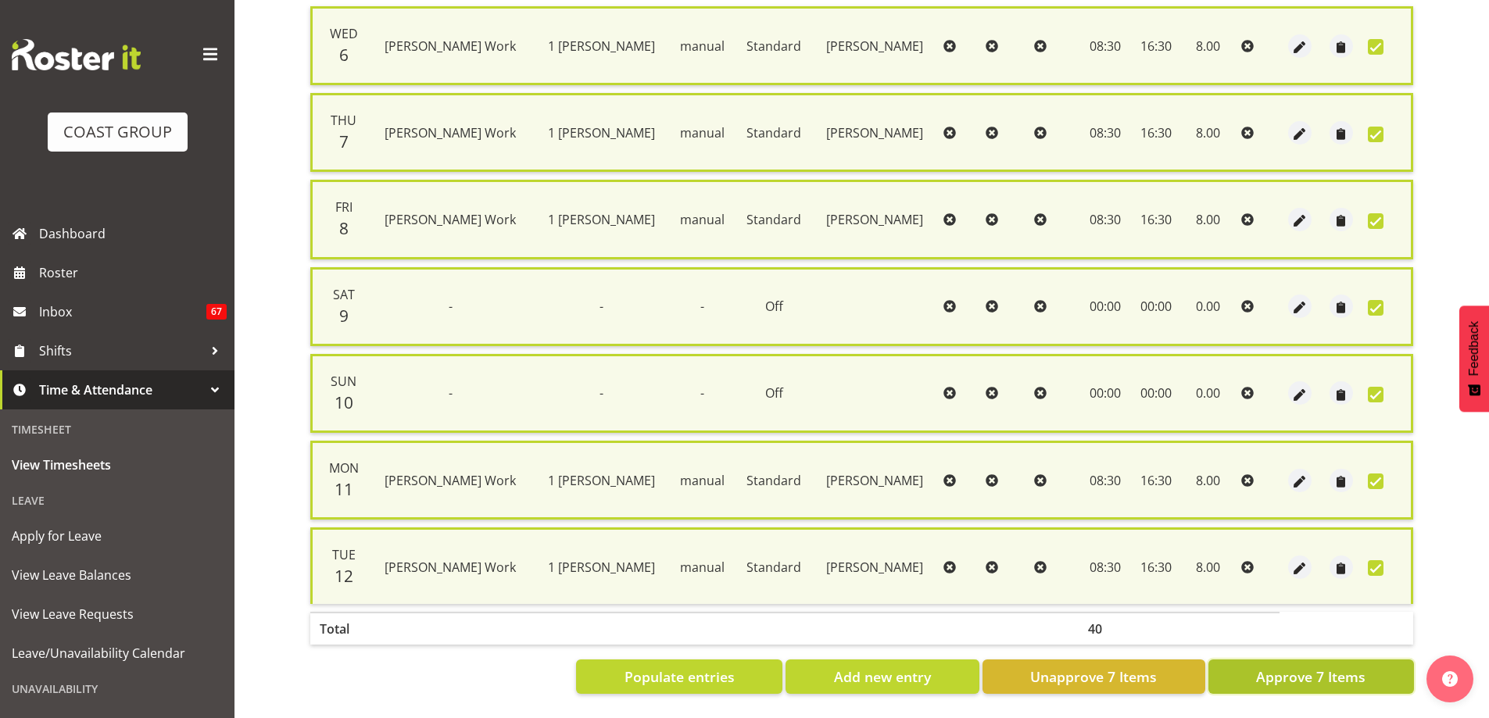
click at [1304, 667] on span "Approve 7 Items" at bounding box center [1310, 677] width 109 height 20
checkbox input "false"
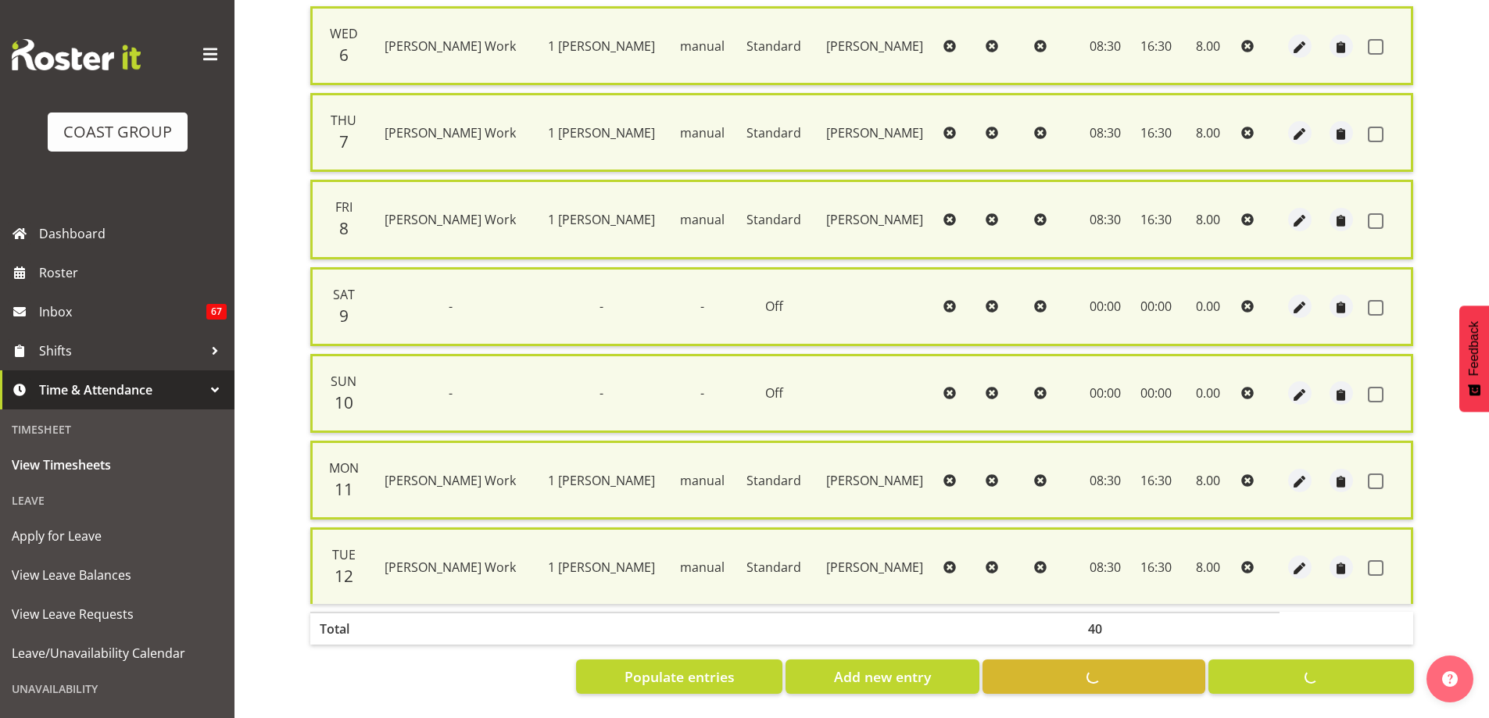
checkbox input "false"
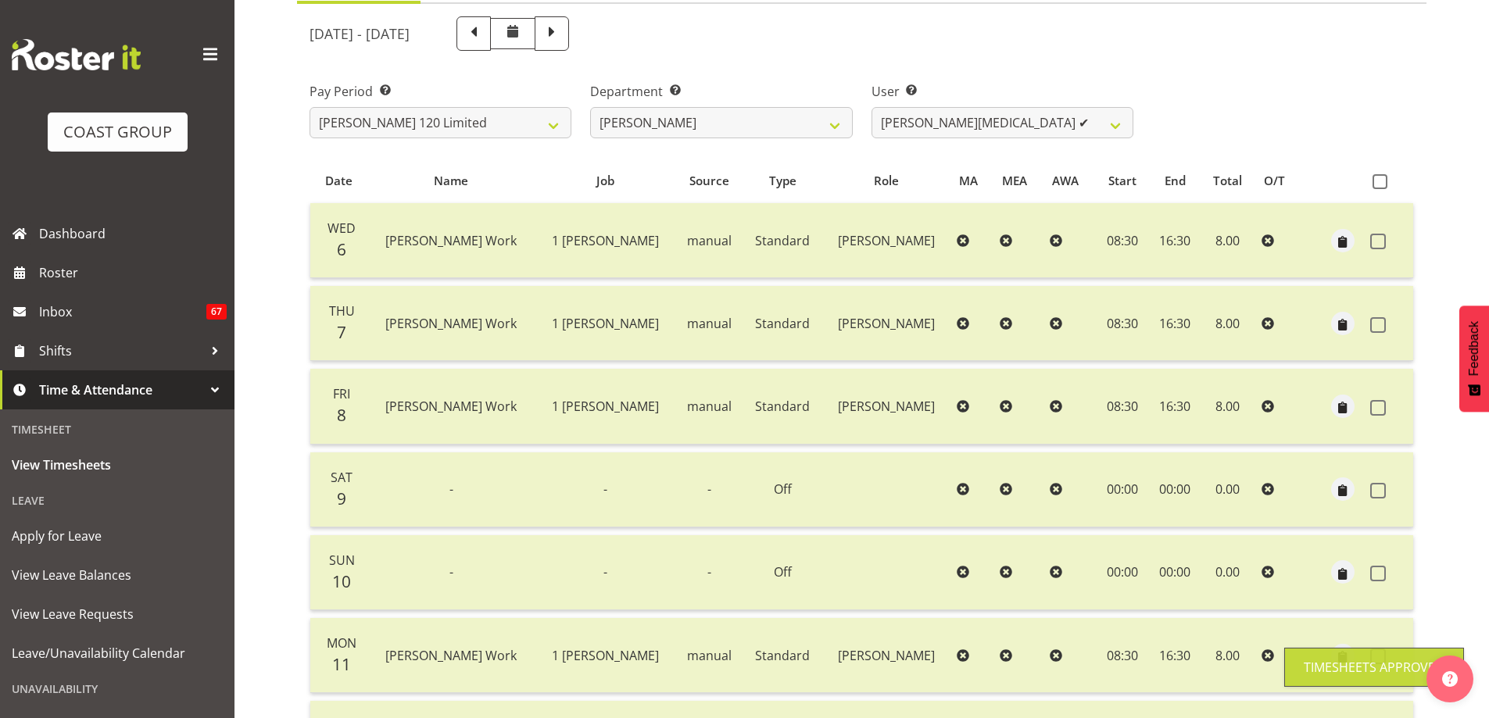
scroll to position [0, 0]
